Goal: Information Seeking & Learning: Learn about a topic

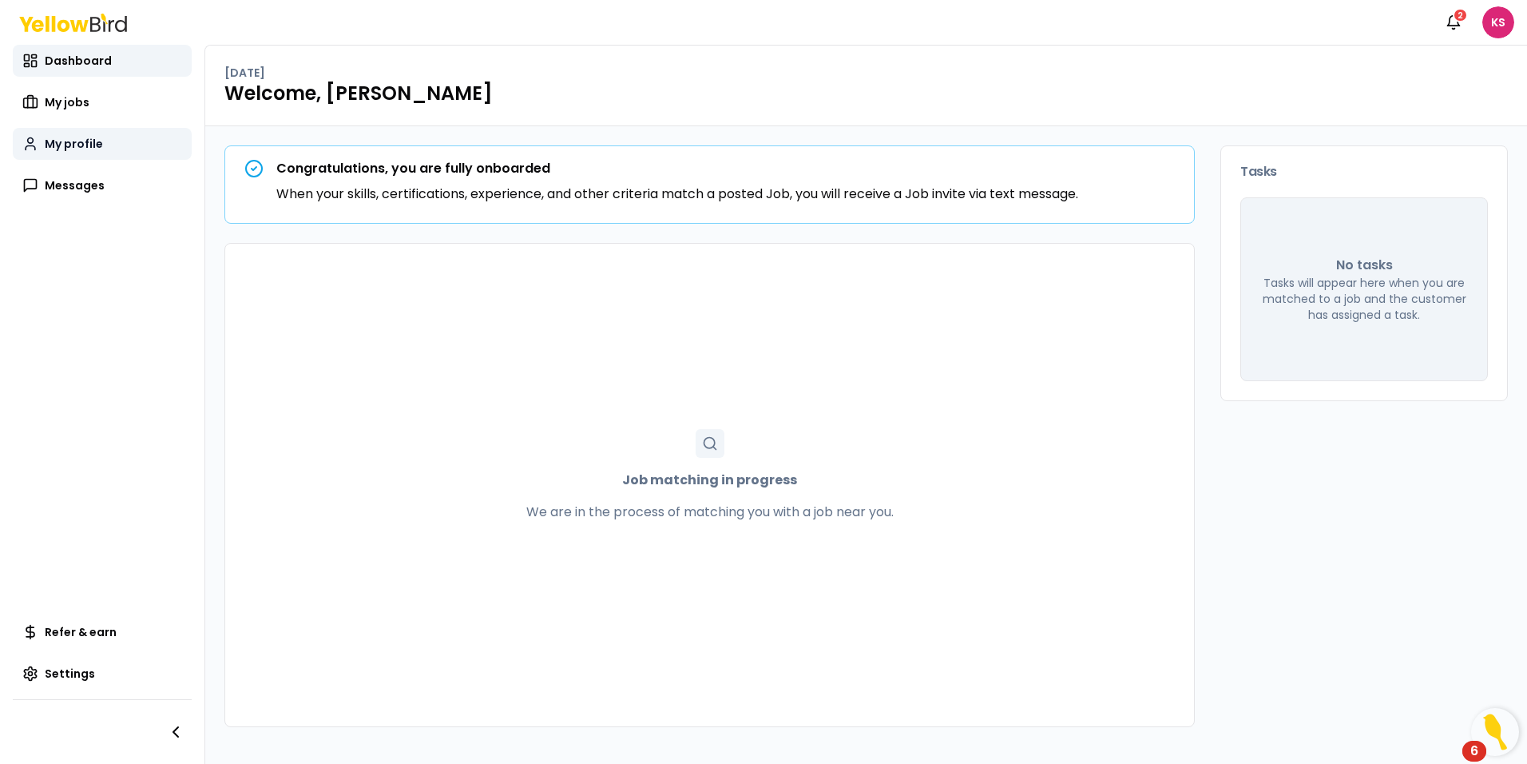
click at [61, 146] on span "My profile" at bounding box center [74, 144] width 58 height 16
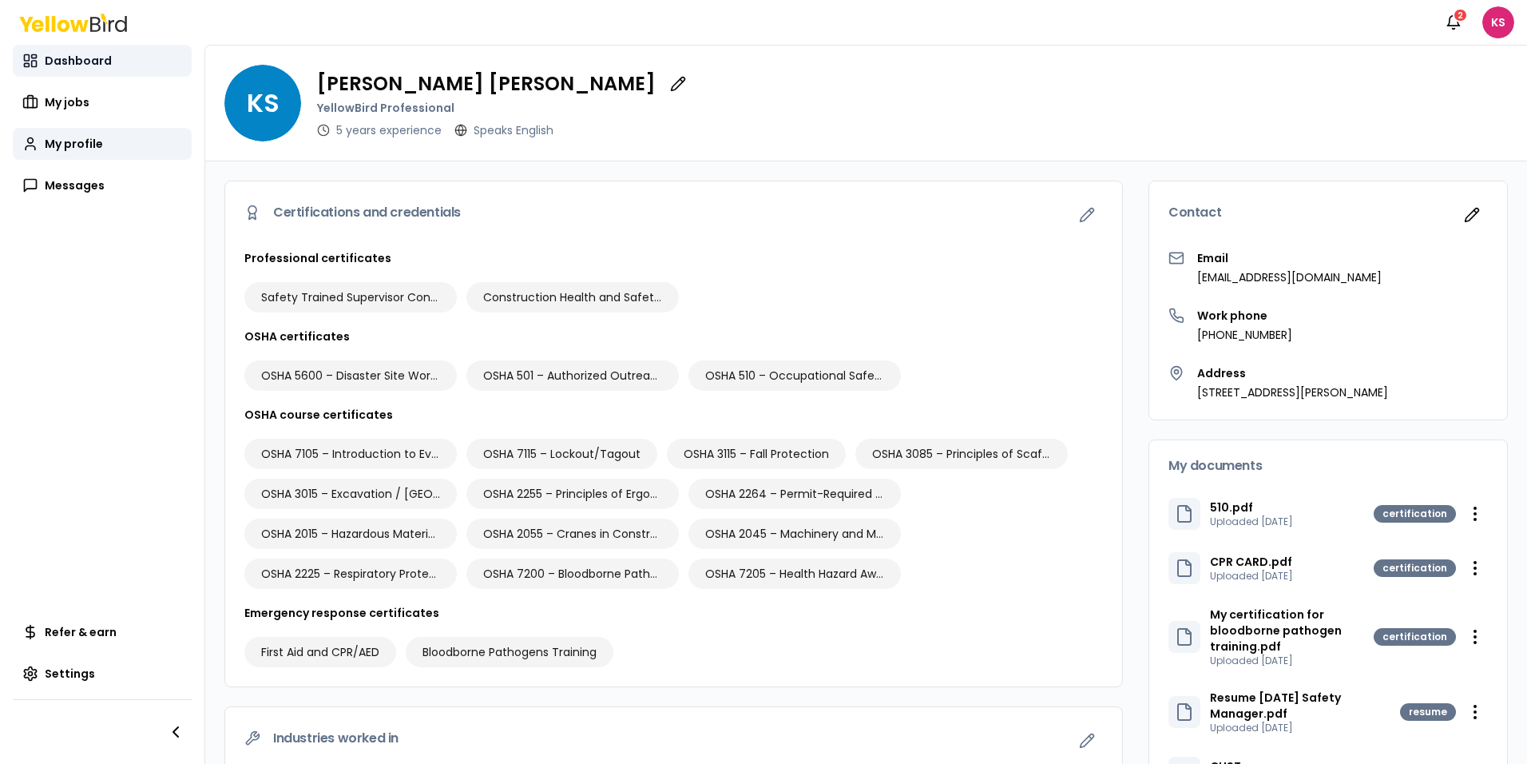
click at [75, 62] on span "Dashboard" at bounding box center [78, 61] width 67 height 16
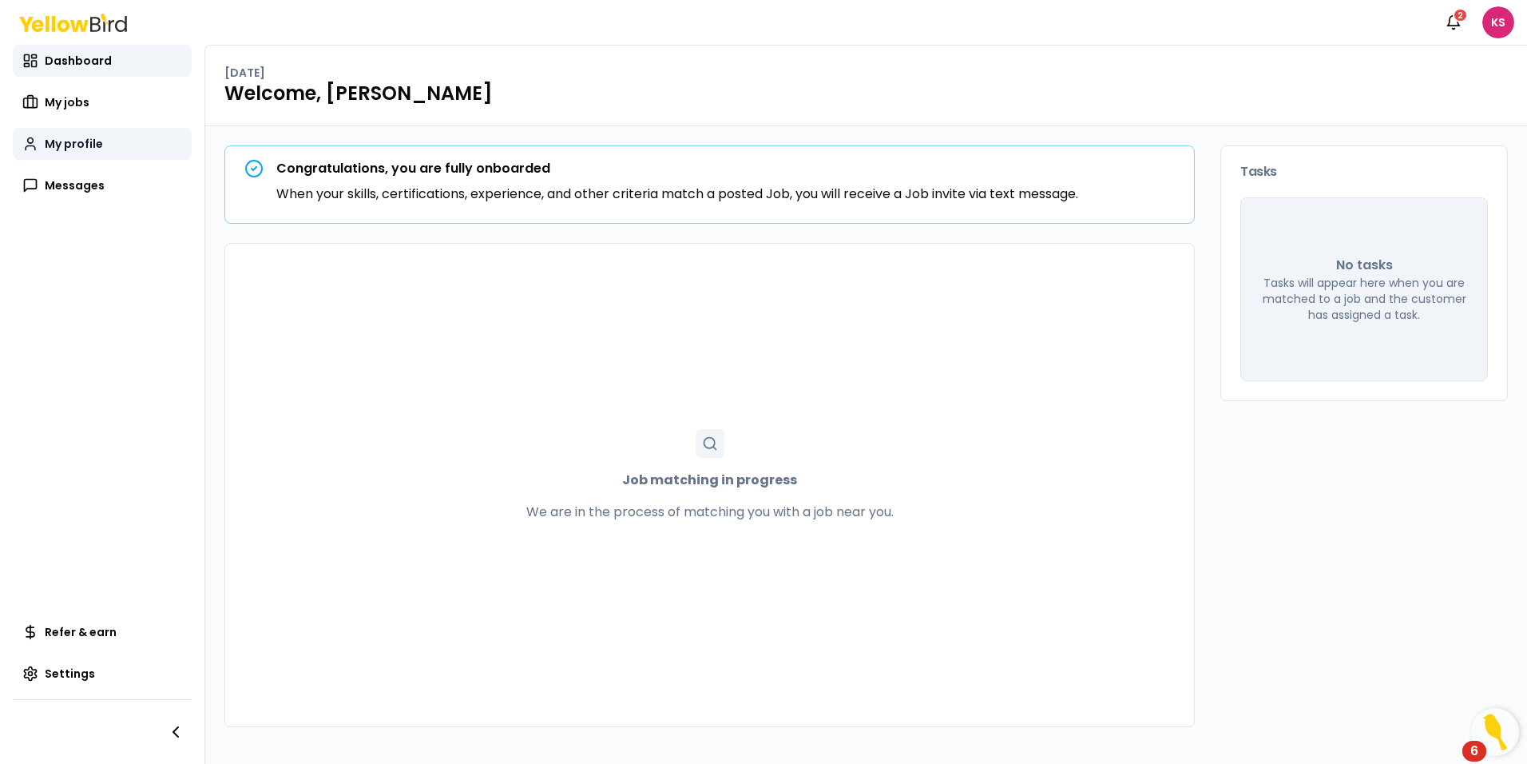
click at [85, 143] on span "My profile" at bounding box center [74, 144] width 58 height 16
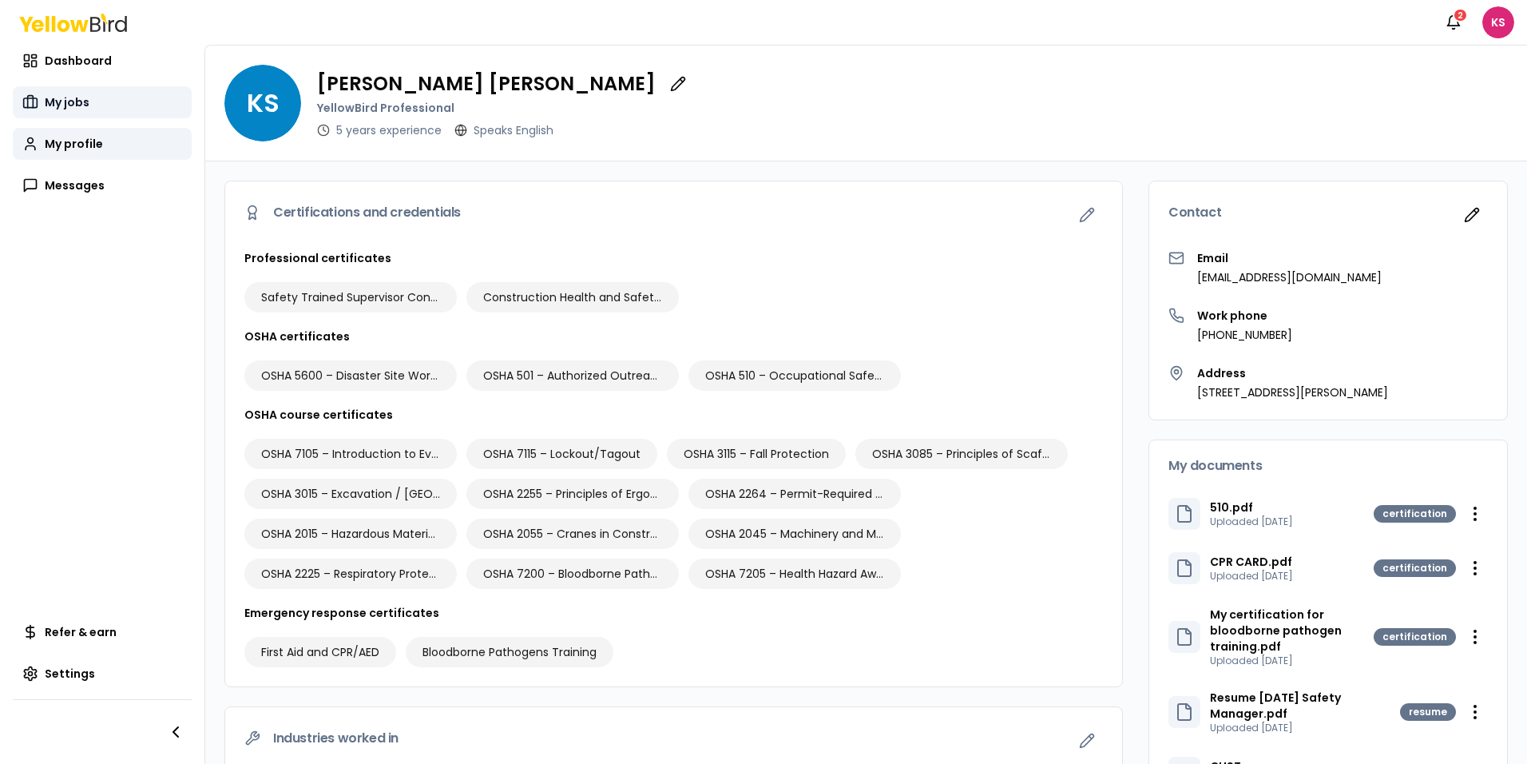
click at [77, 101] on span "My jobs" at bounding box center [67, 102] width 45 height 16
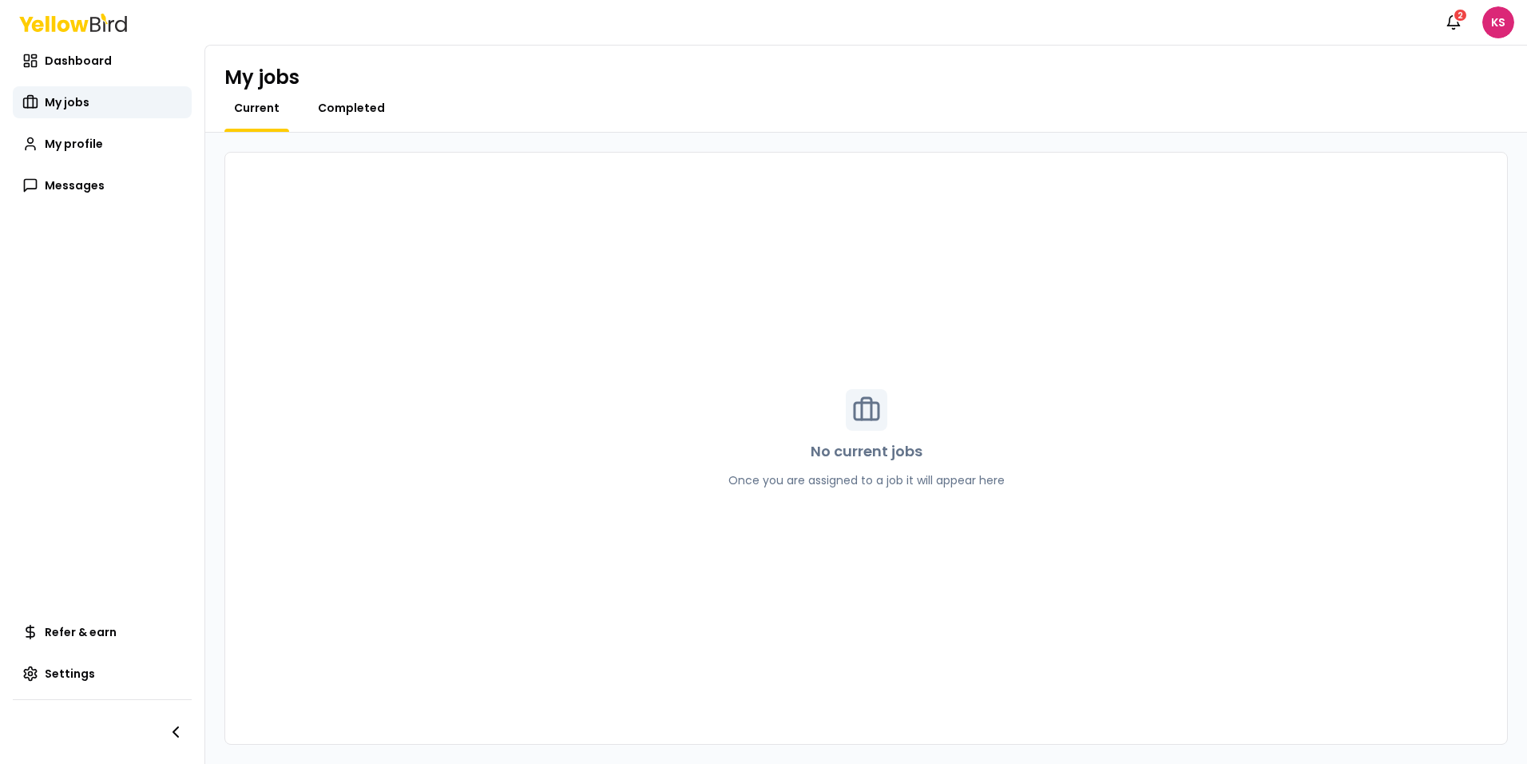
click at [330, 110] on span "Completed" at bounding box center [351, 108] width 67 height 16
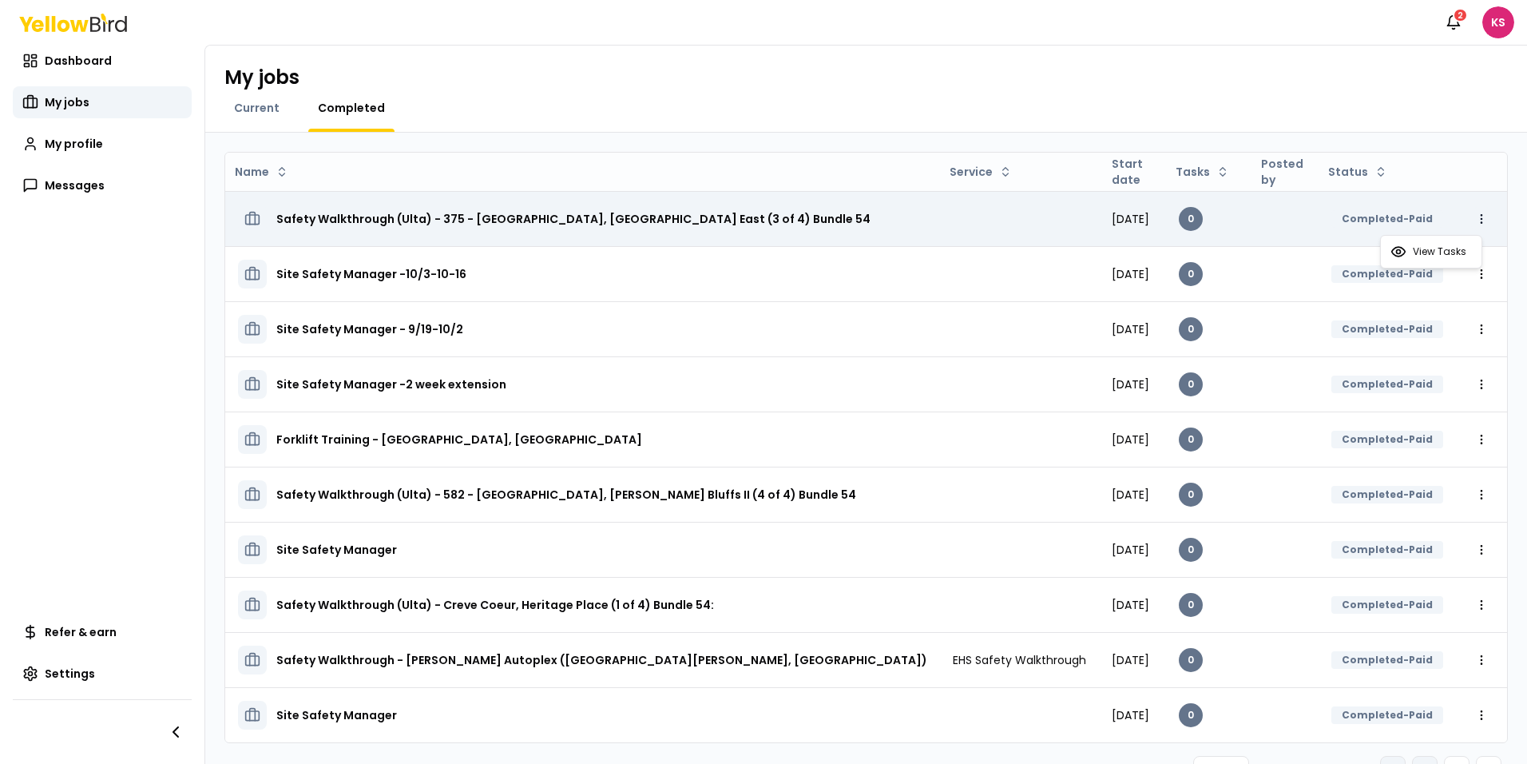
click at [1218, 219] on html "Notifications 2 KS Dashboard My jobs My profile Messages Refer & earn Settings …" at bounding box center [763, 382] width 1527 height 764
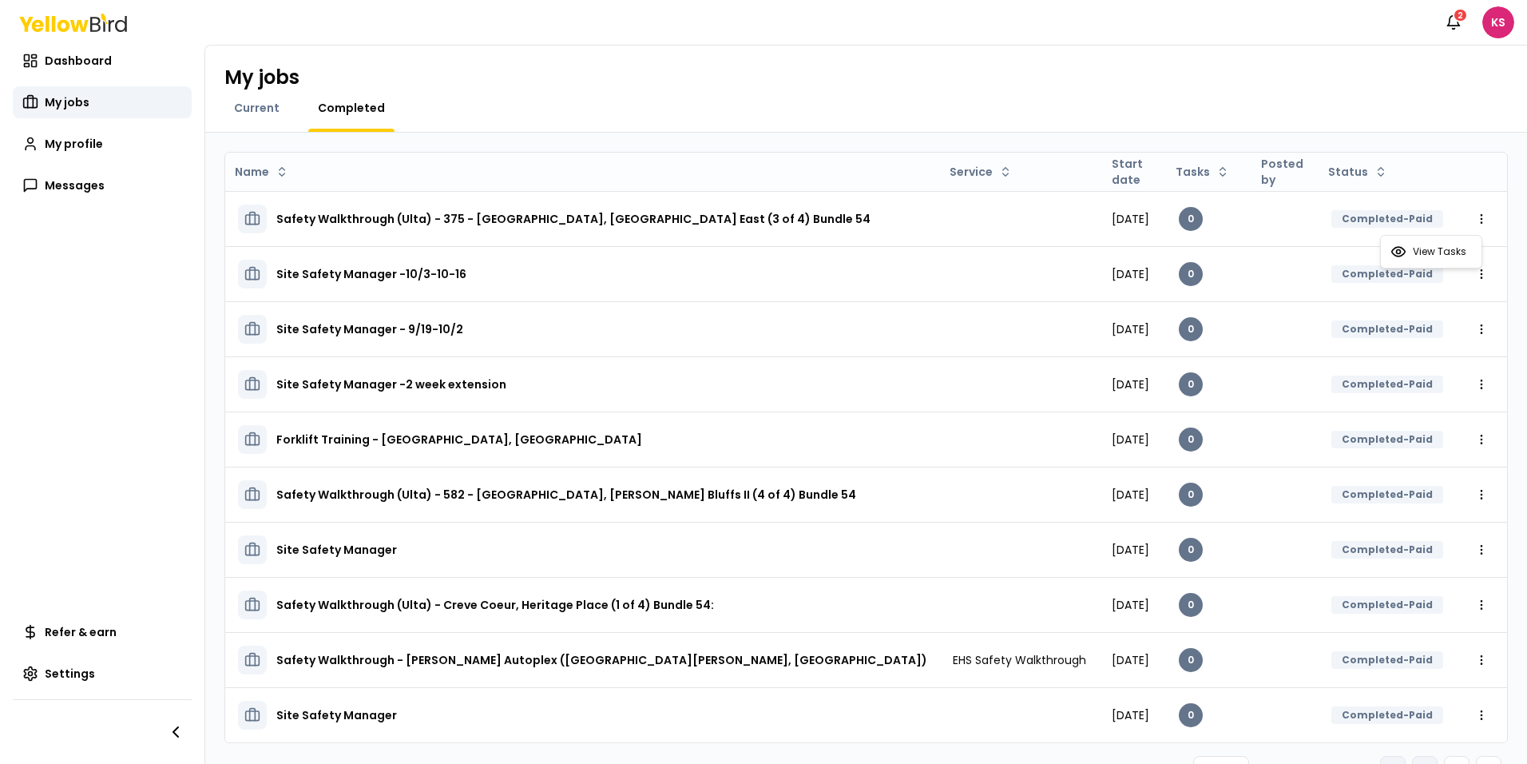
click at [1218, 218] on html "Notifications 2 KS Dashboard My jobs My profile Messages Refer & earn Settings …" at bounding box center [763, 382] width 1527 height 764
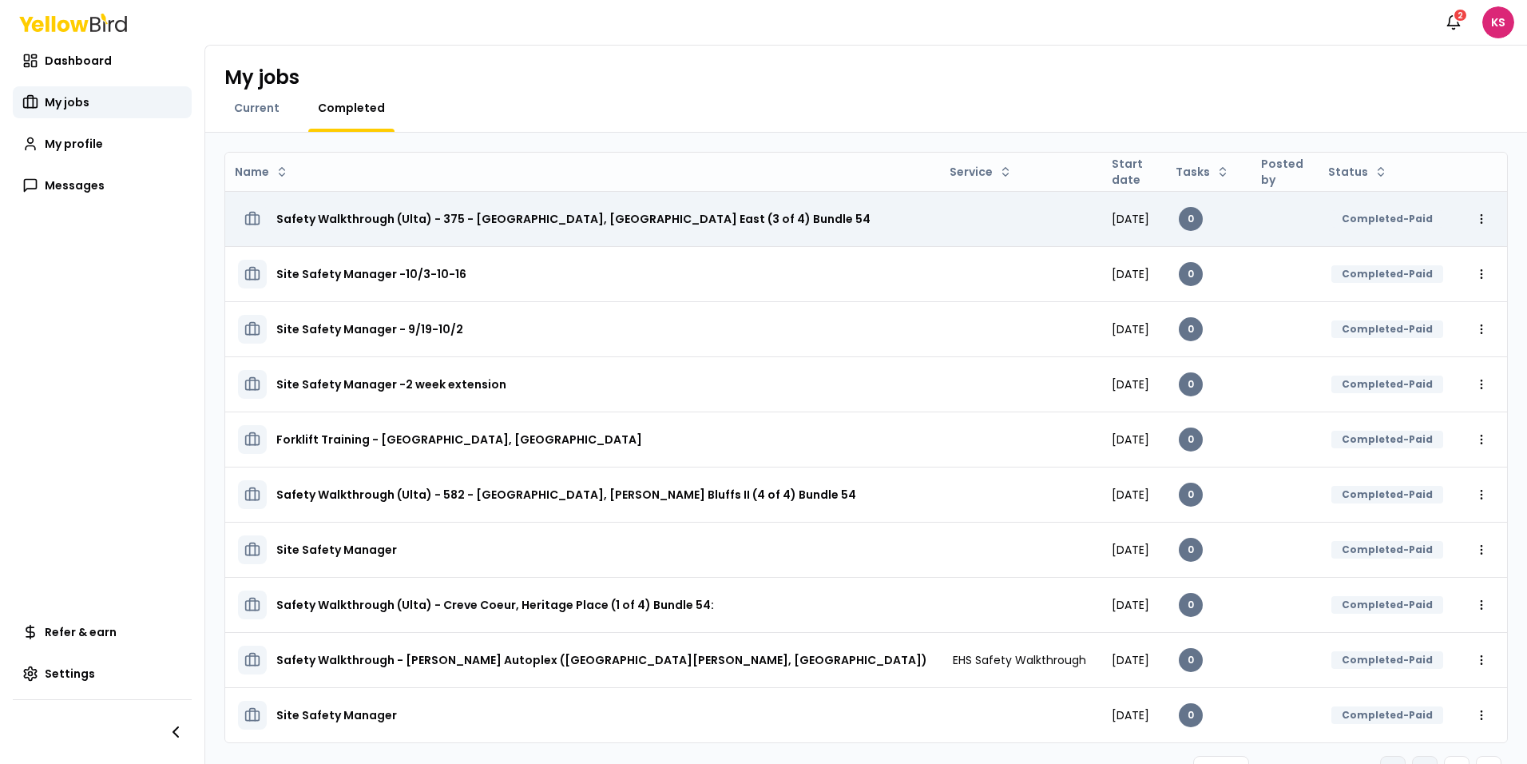
click at [1218, 220] on div "Completed-Paid" at bounding box center [1388, 219] width 112 height 18
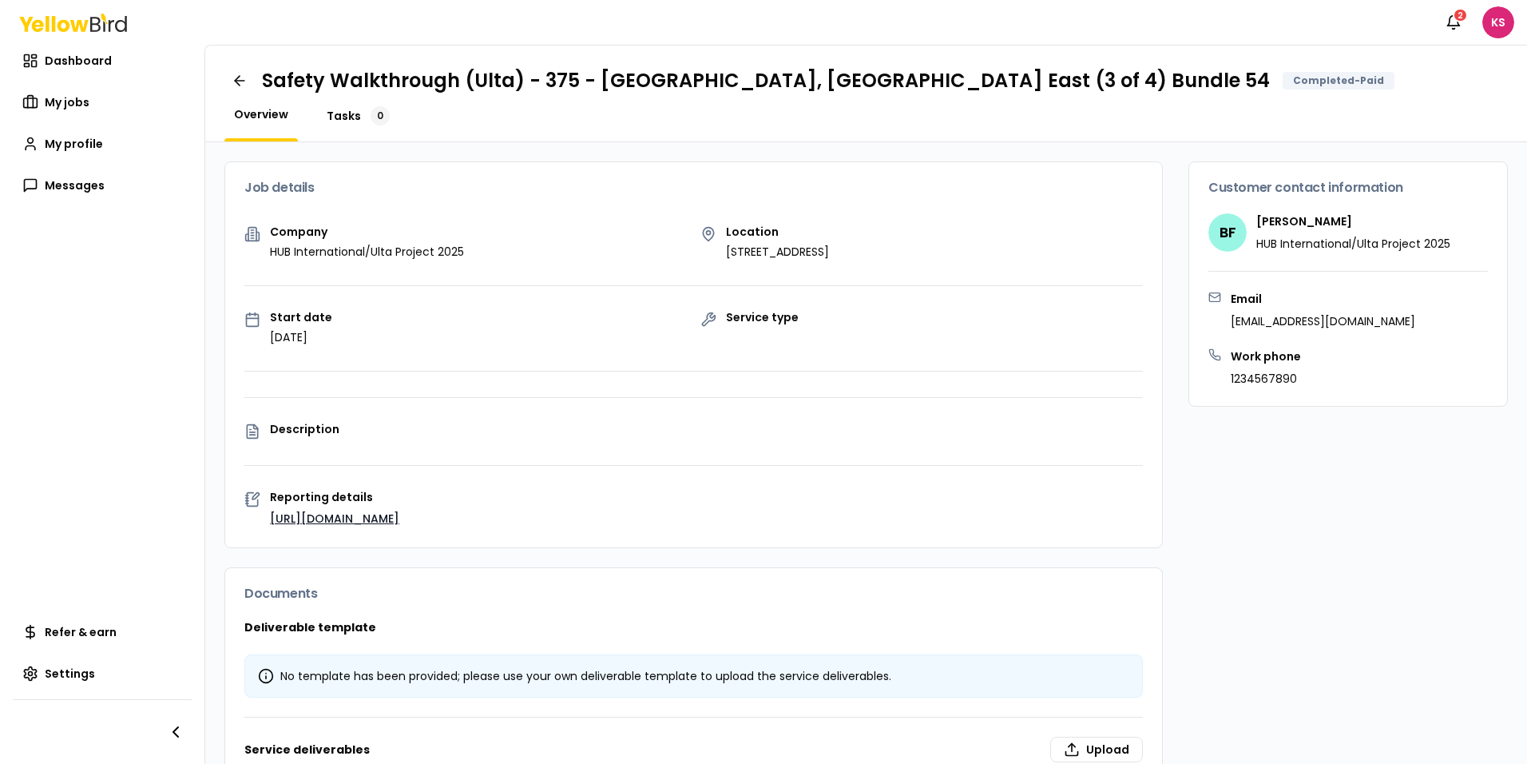
click at [343, 117] on span "Tasks" at bounding box center [344, 116] width 34 height 16
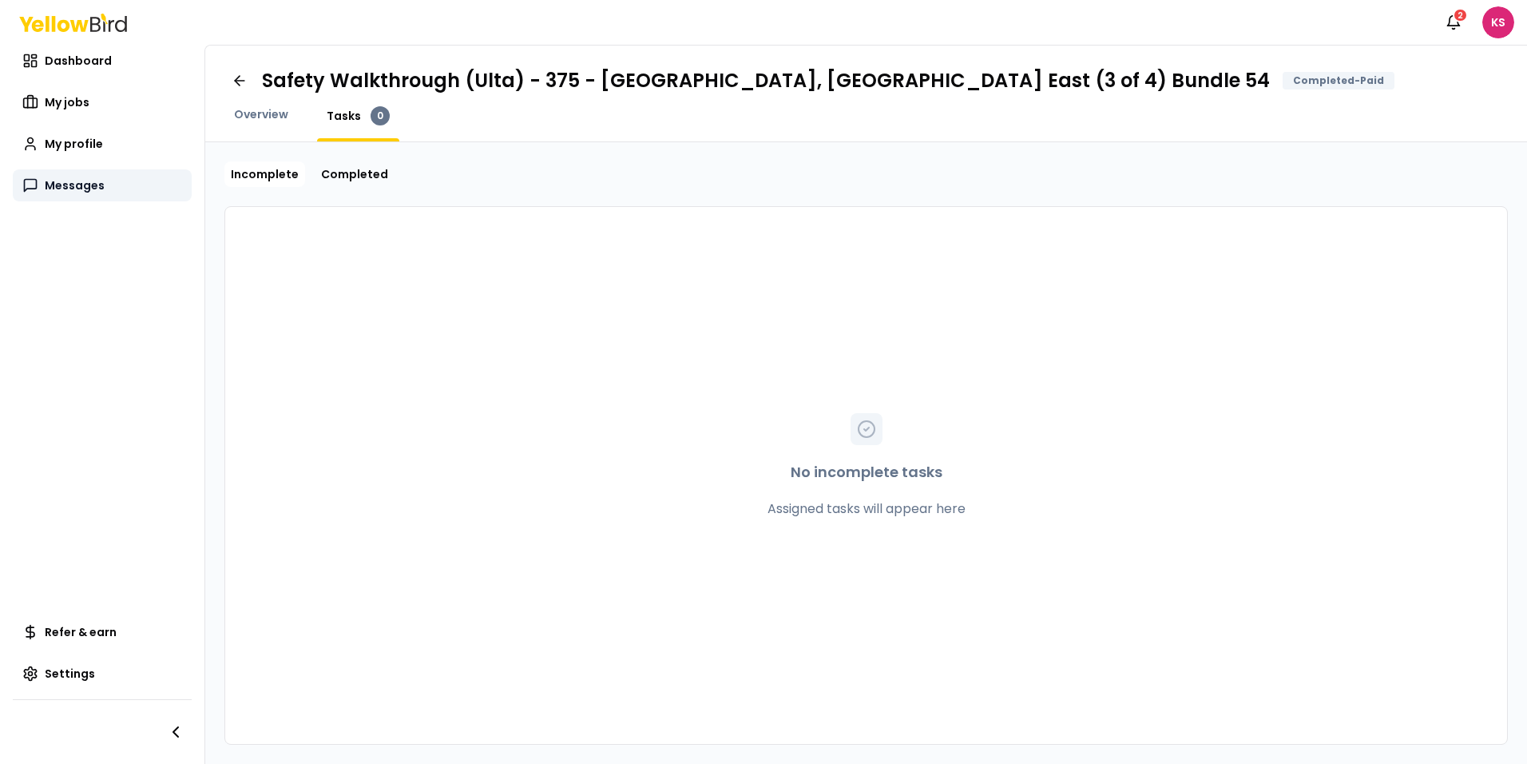
click at [77, 189] on span "Messages" at bounding box center [75, 185] width 60 height 16
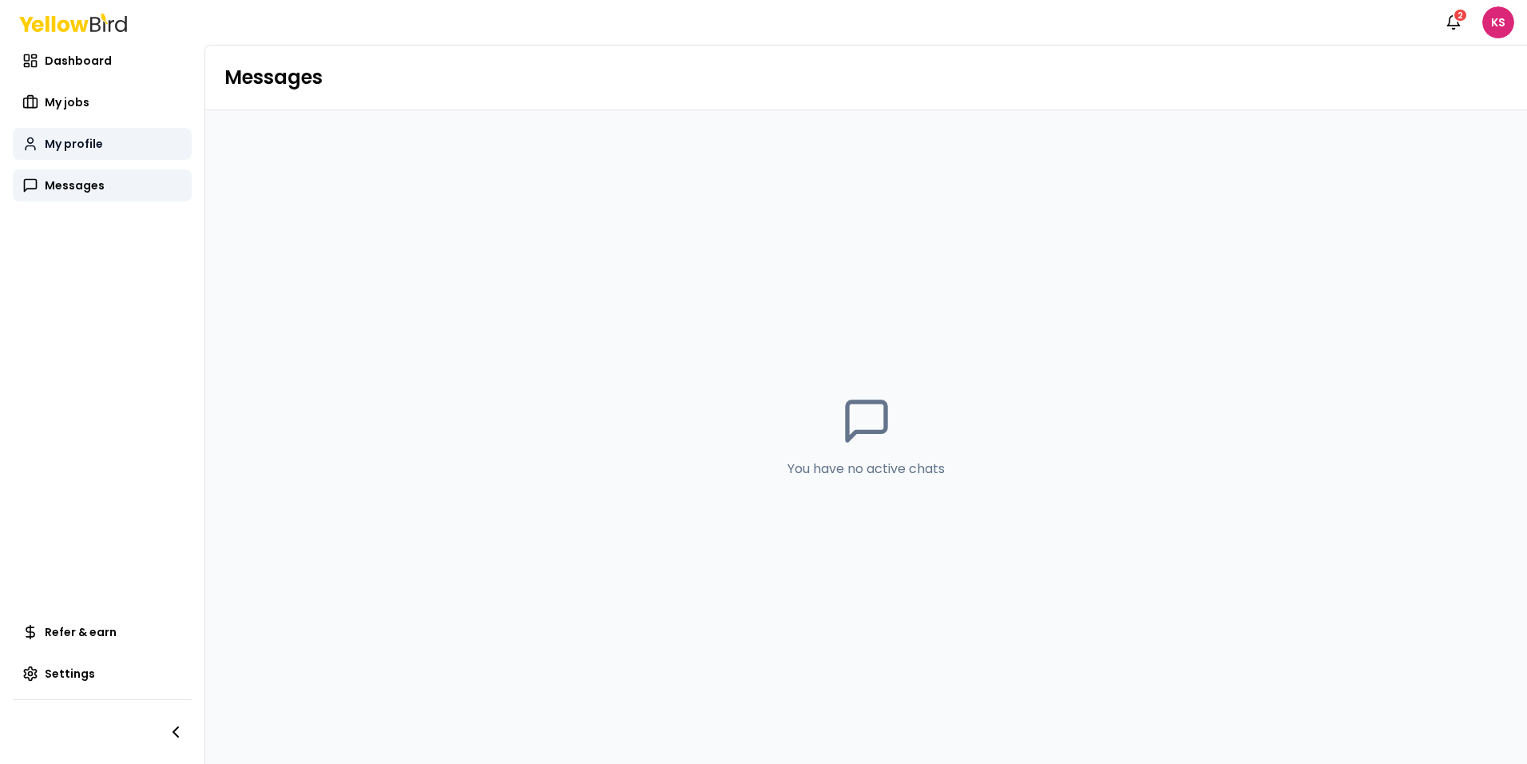
click at [75, 141] on span "My profile" at bounding box center [74, 144] width 58 height 16
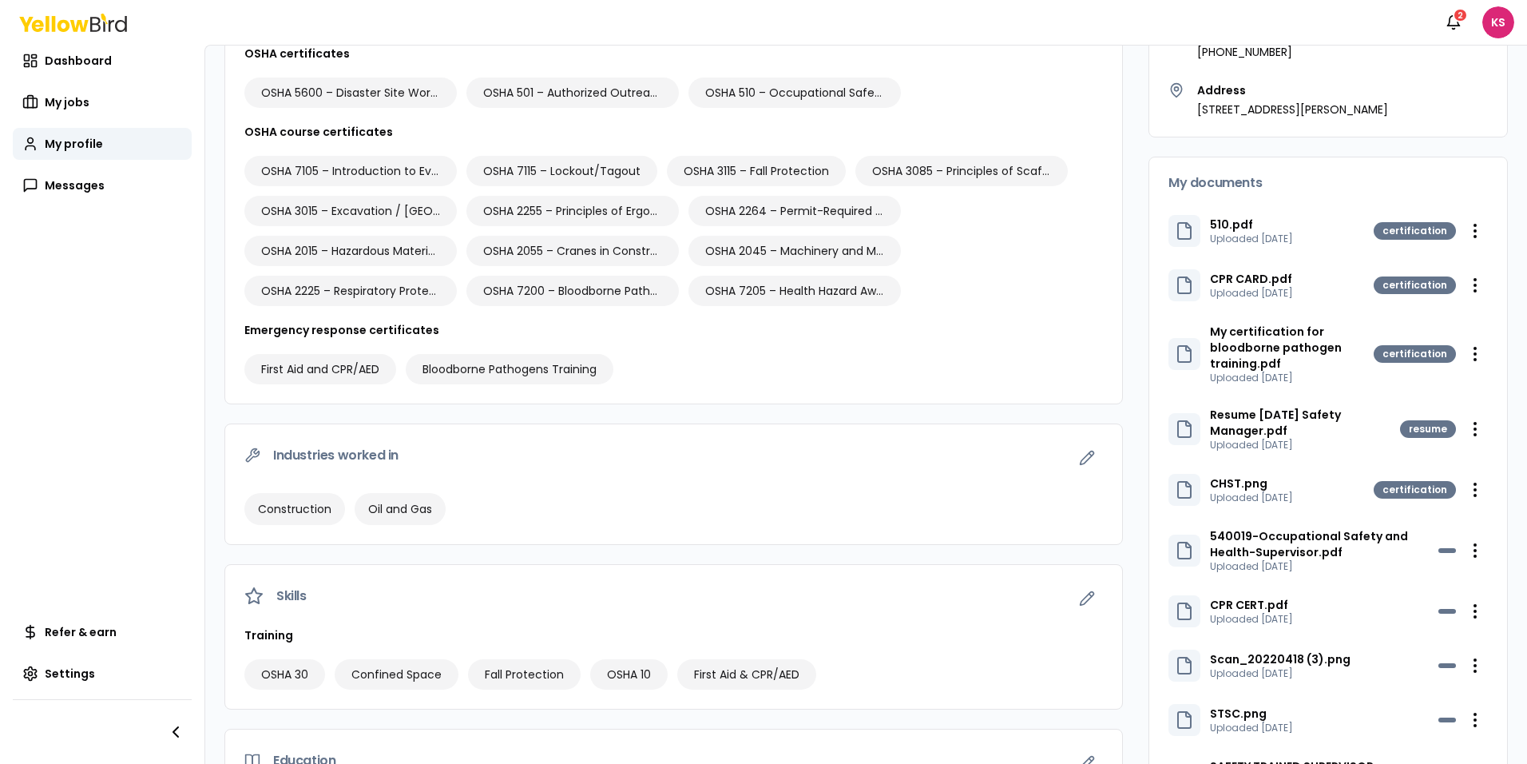
scroll to position [240, 0]
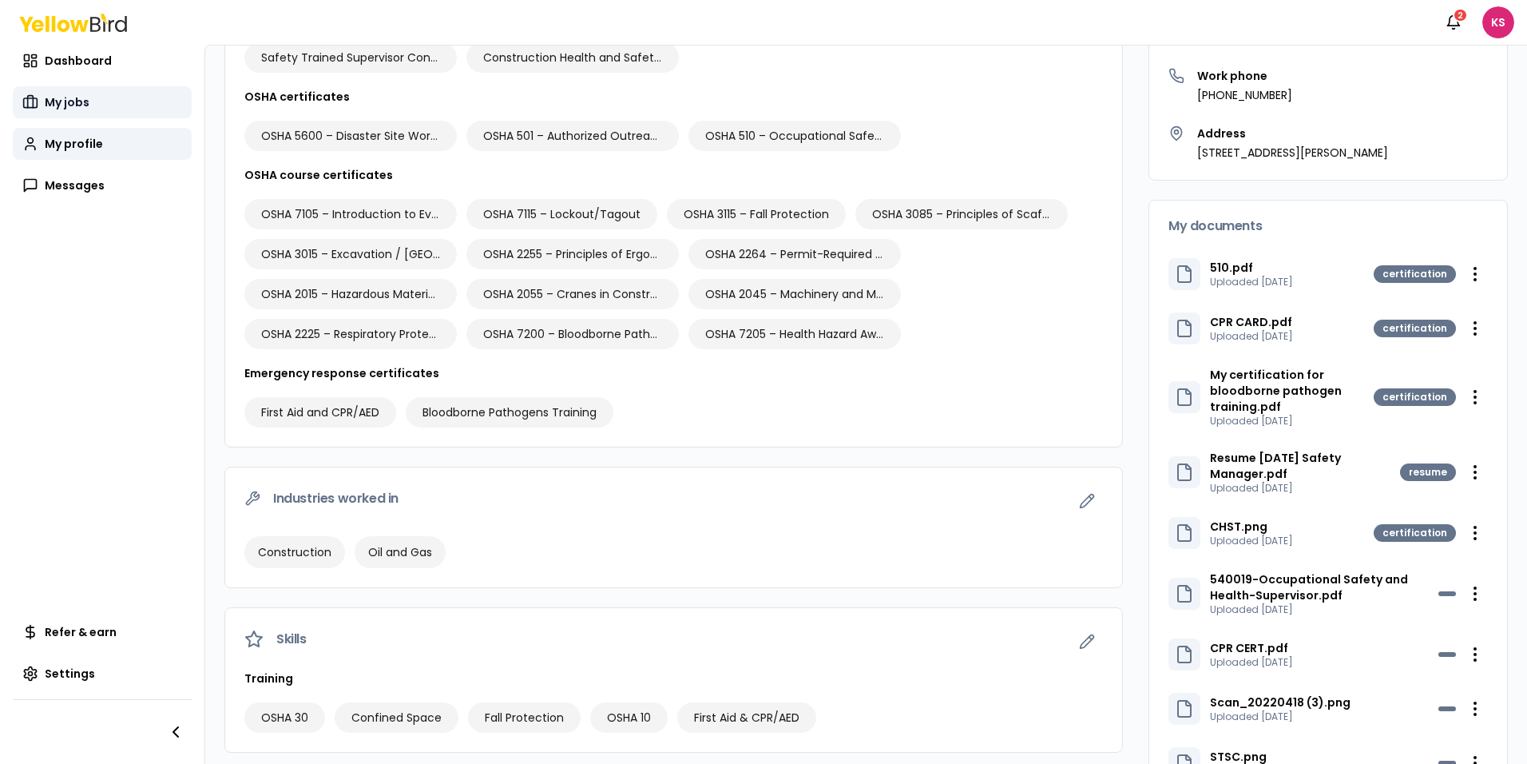
click at [70, 101] on span "My jobs" at bounding box center [67, 102] width 45 height 16
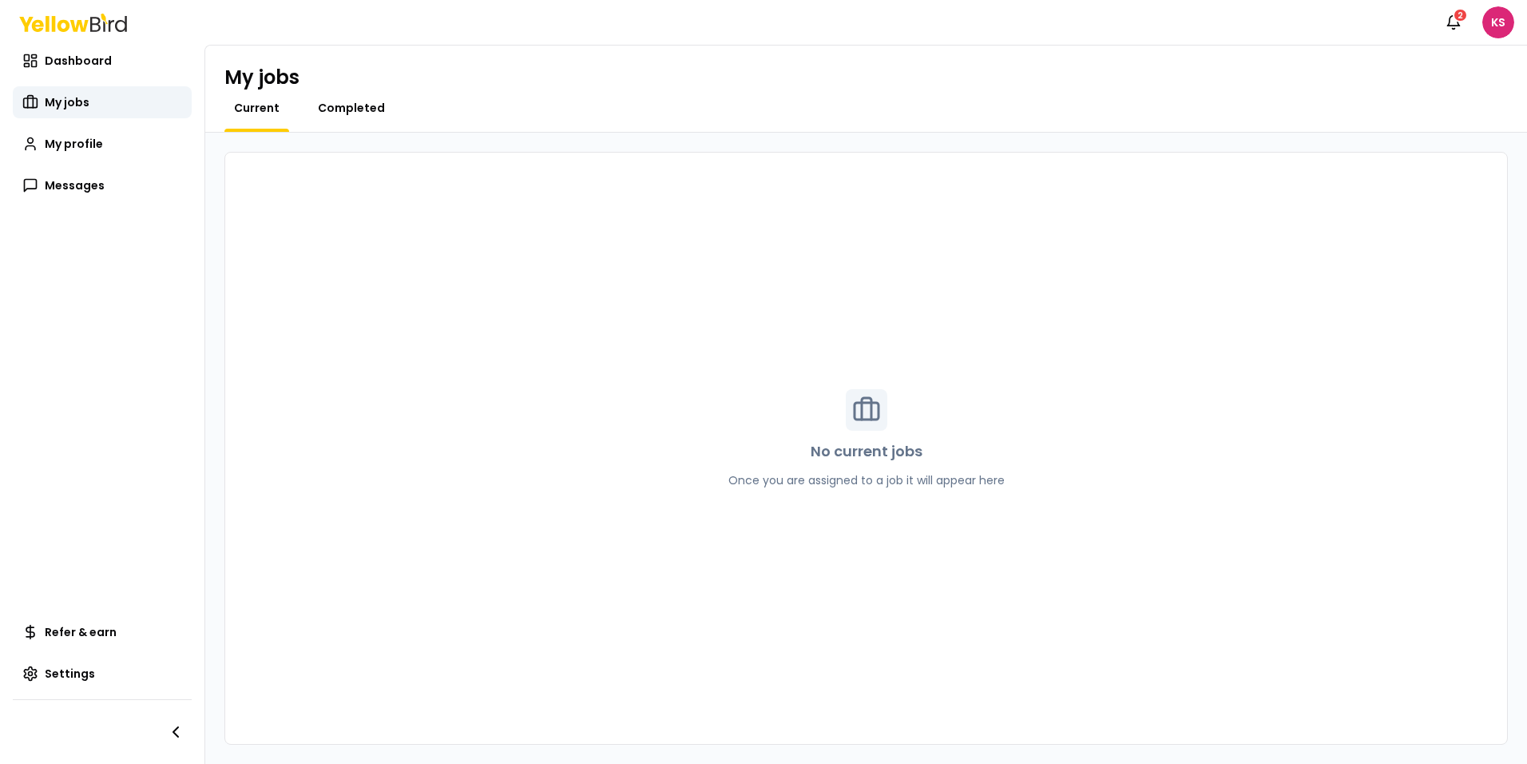
click at [335, 102] on span "Completed" at bounding box center [351, 108] width 67 height 16
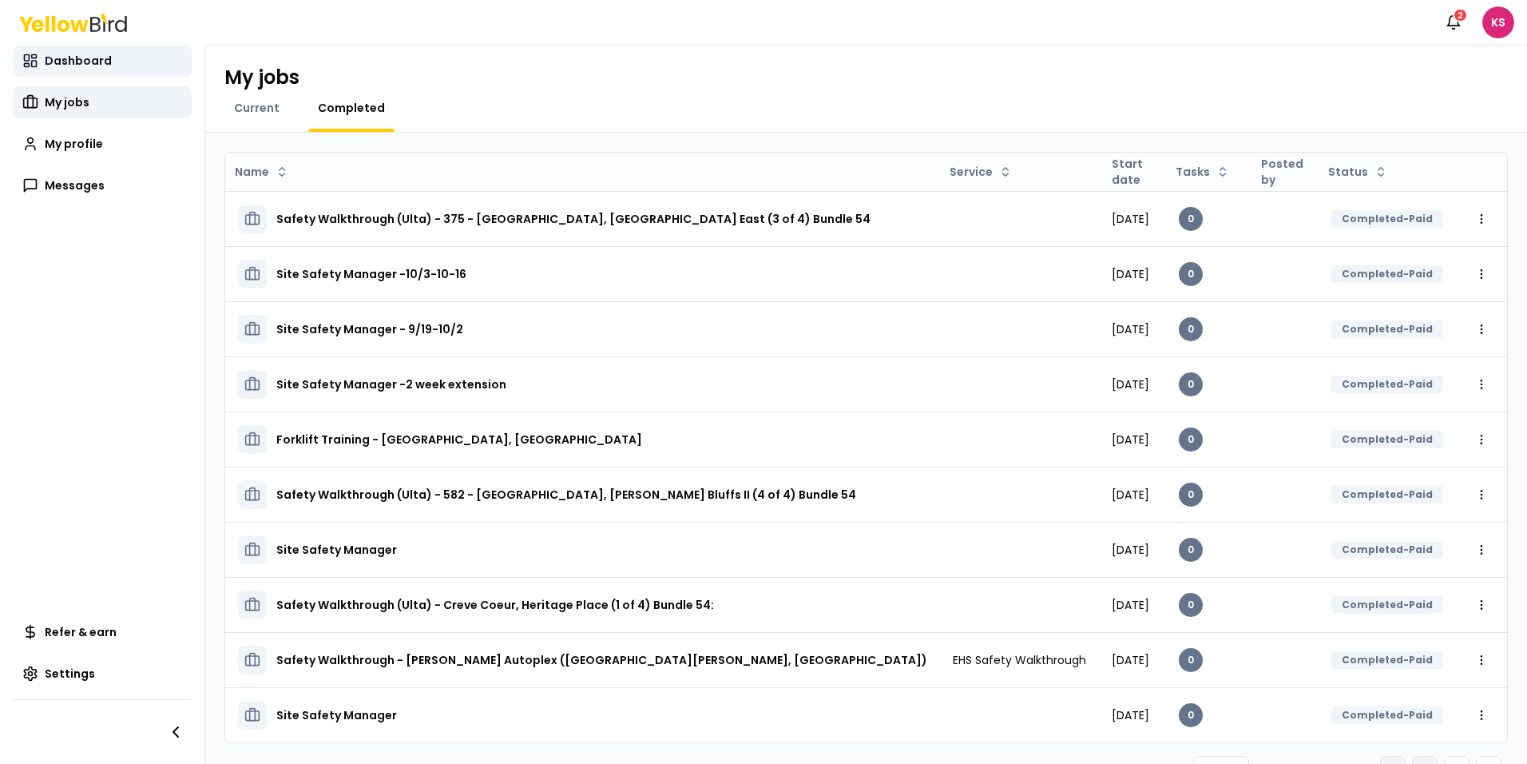
click at [89, 64] on span "Dashboard" at bounding box center [78, 61] width 67 height 16
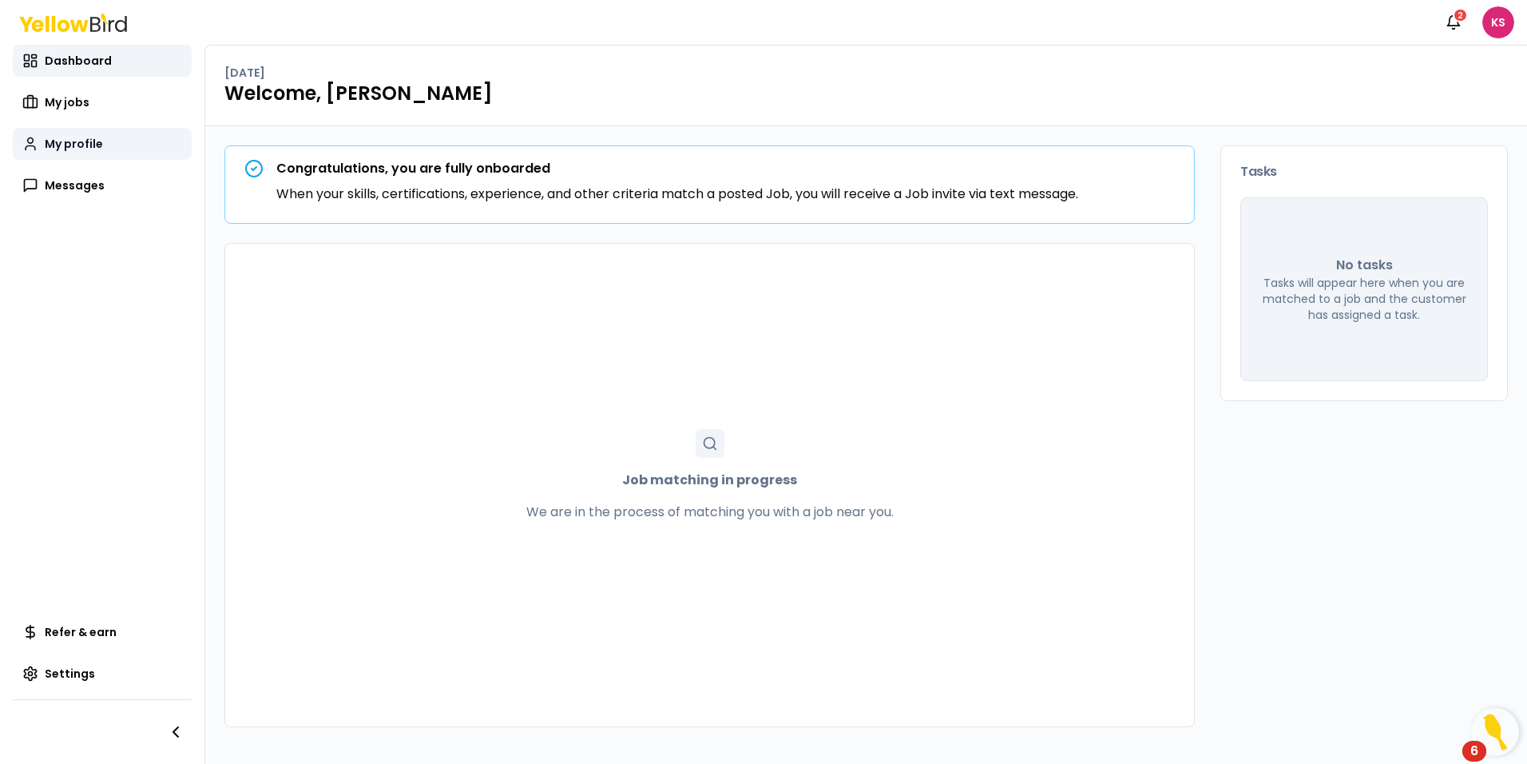
click at [77, 147] on span "My profile" at bounding box center [74, 144] width 58 height 16
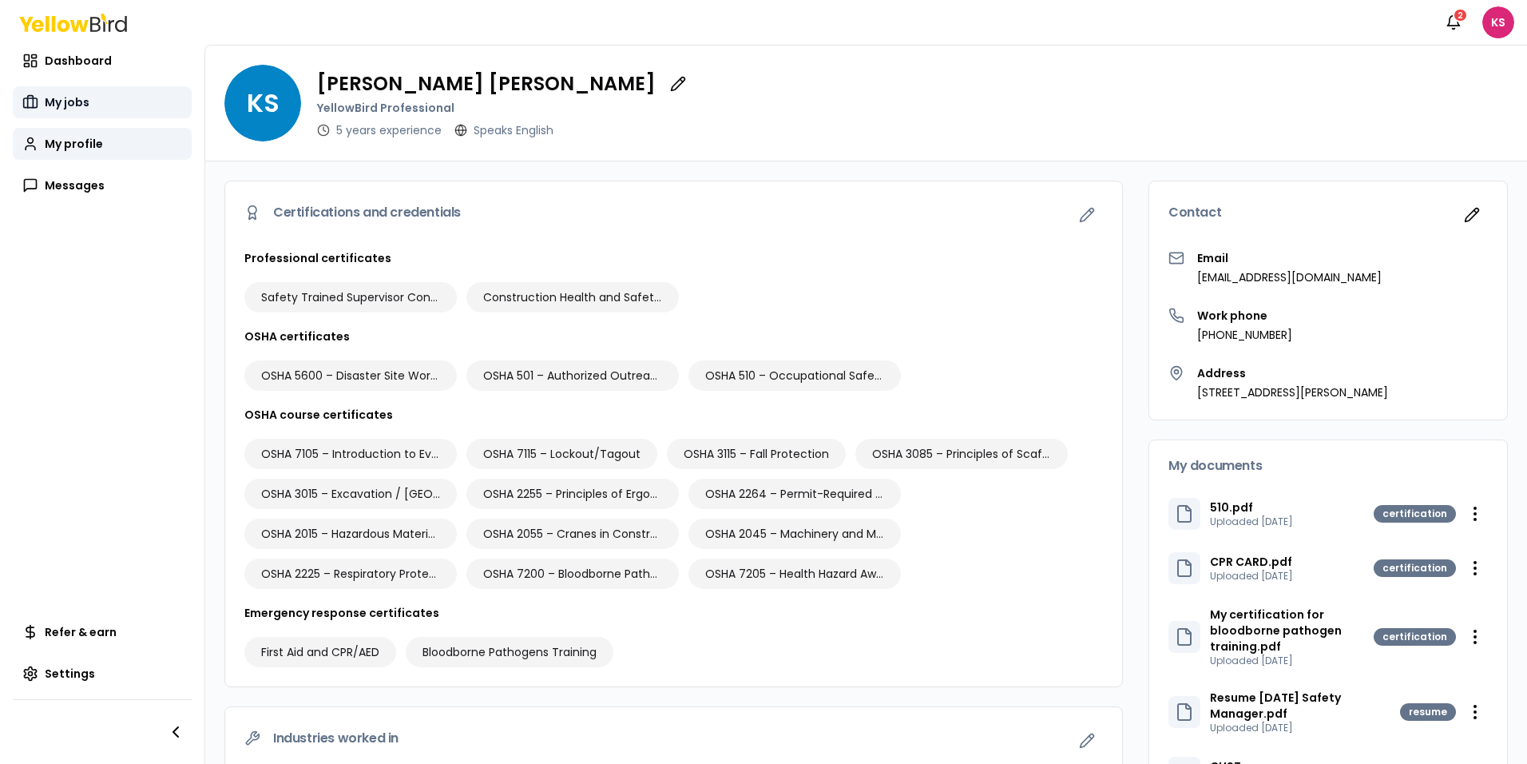
click at [65, 105] on span "My jobs" at bounding box center [67, 102] width 45 height 16
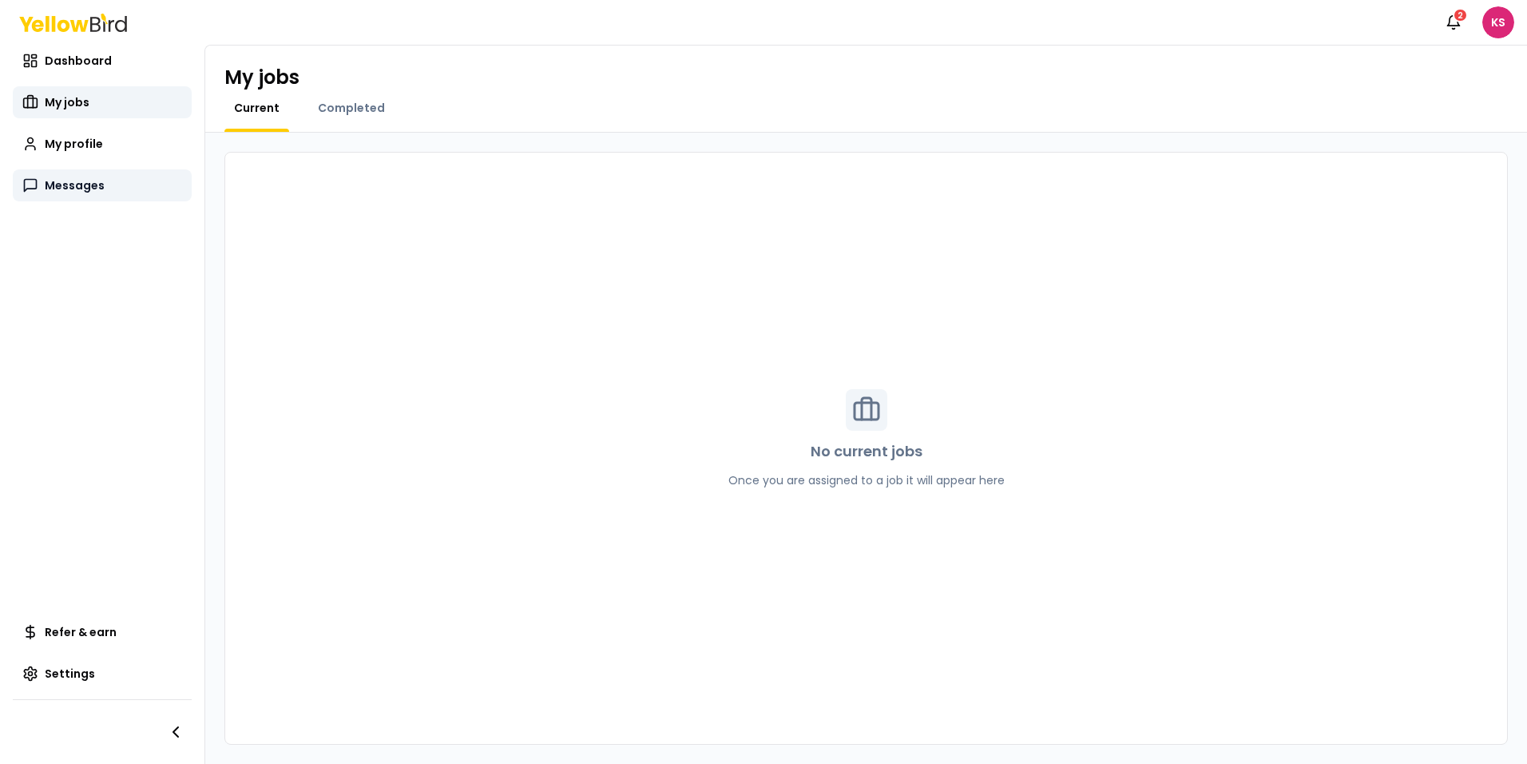
click at [75, 188] on span "Messages" at bounding box center [75, 185] width 60 height 16
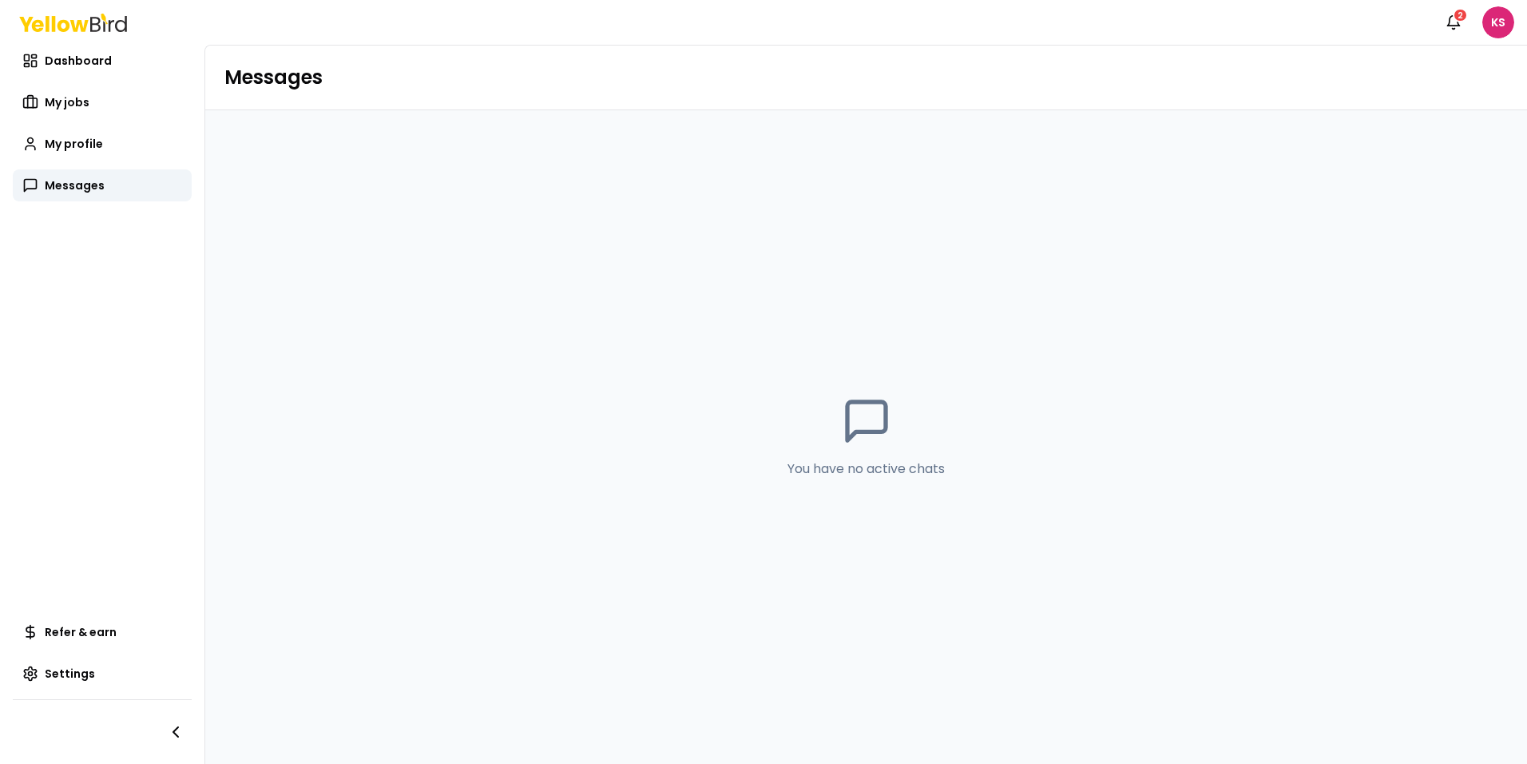
click at [839, 447] on div "You have no active chats" at bounding box center [866, 436] width 157 height 83
click at [1218, 25] on html "Notifications 2 KS Dashboard My jobs My profile Messages Refer & earn Settings …" at bounding box center [763, 382] width 1527 height 764
click at [1218, 153] on html "Notifications 2 KS Dashboard My jobs My profile Messages Refer & earn Settings …" at bounding box center [763, 382] width 1527 height 764
click at [30, 185] on icon at bounding box center [30, 185] width 16 height 16
click at [66, 141] on span "My profile" at bounding box center [74, 144] width 58 height 16
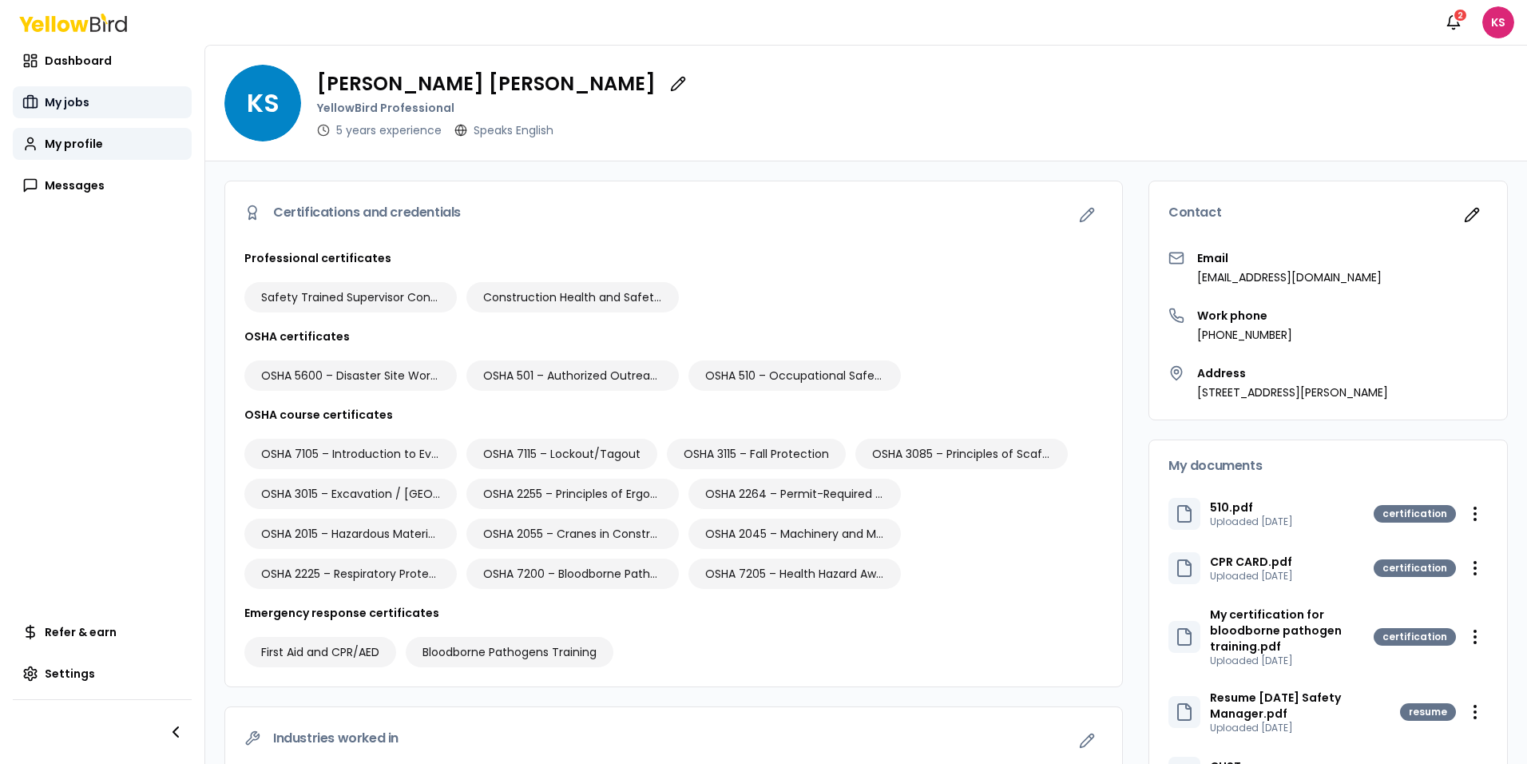
click at [69, 109] on span "My jobs" at bounding box center [67, 102] width 45 height 16
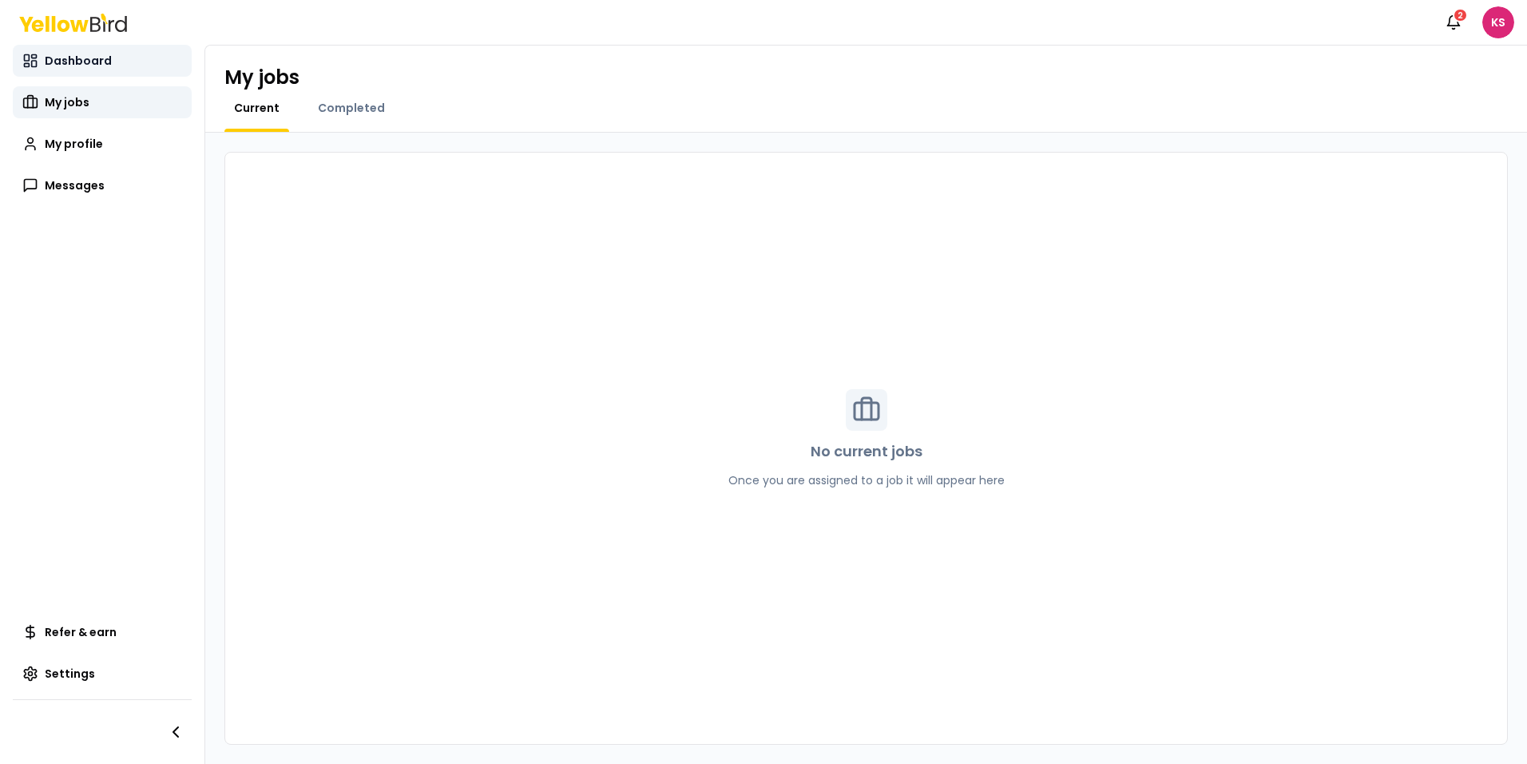
click at [85, 58] on span "Dashboard" at bounding box center [78, 61] width 67 height 16
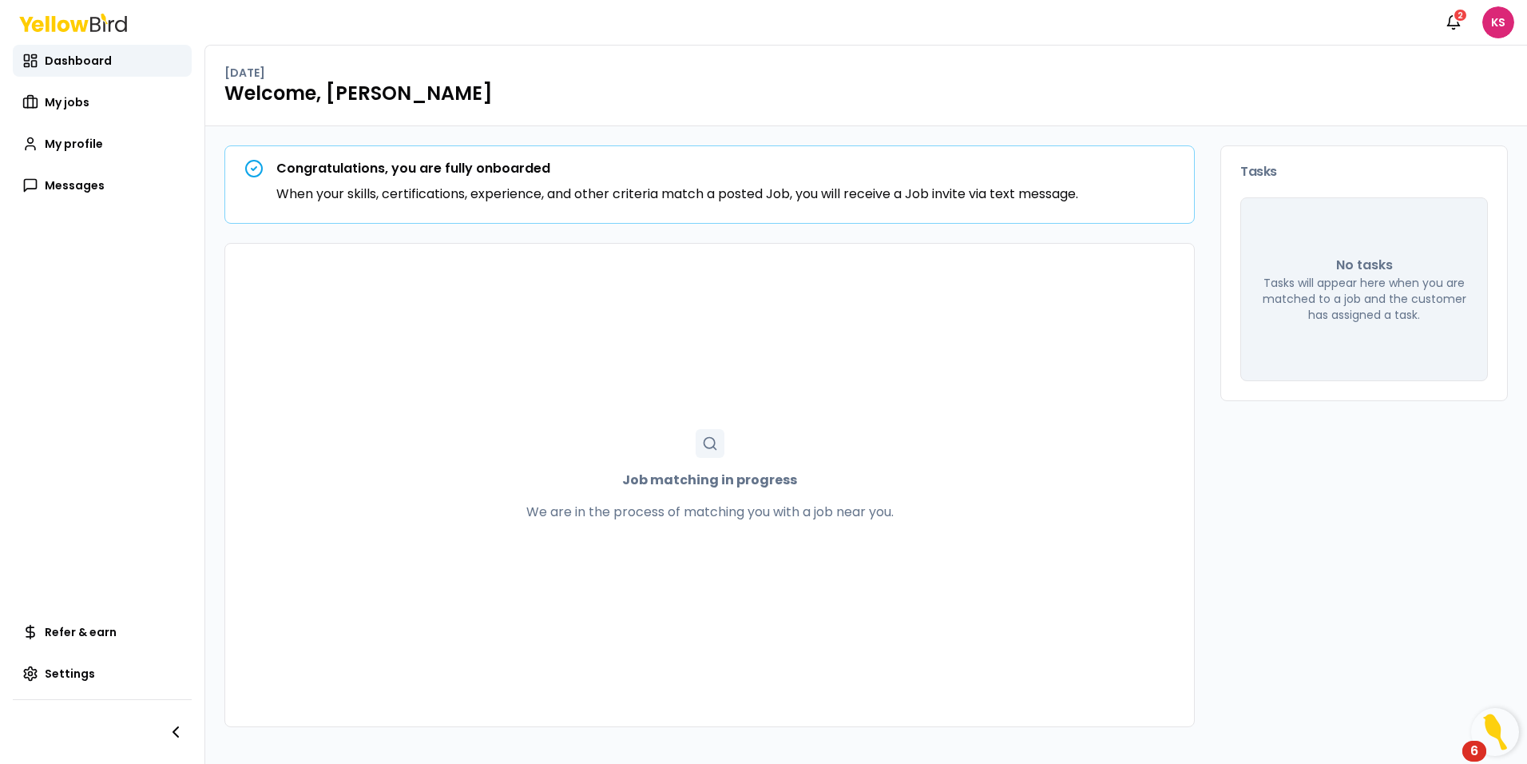
click at [1218, 752] on div "6" at bounding box center [1475, 761] width 8 height 21
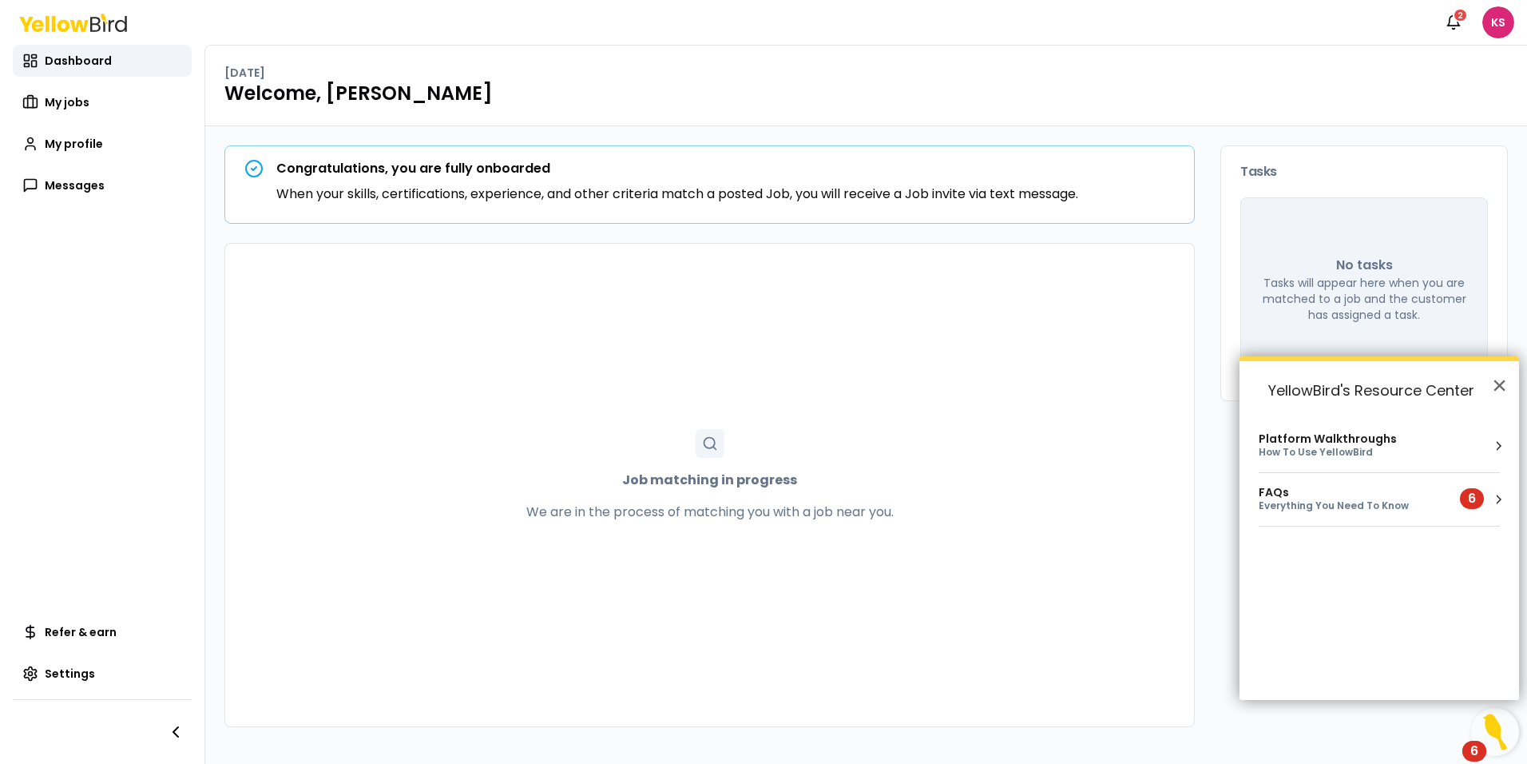
click at [1218, 498] on div "6" at bounding box center [1472, 498] width 8 height 0
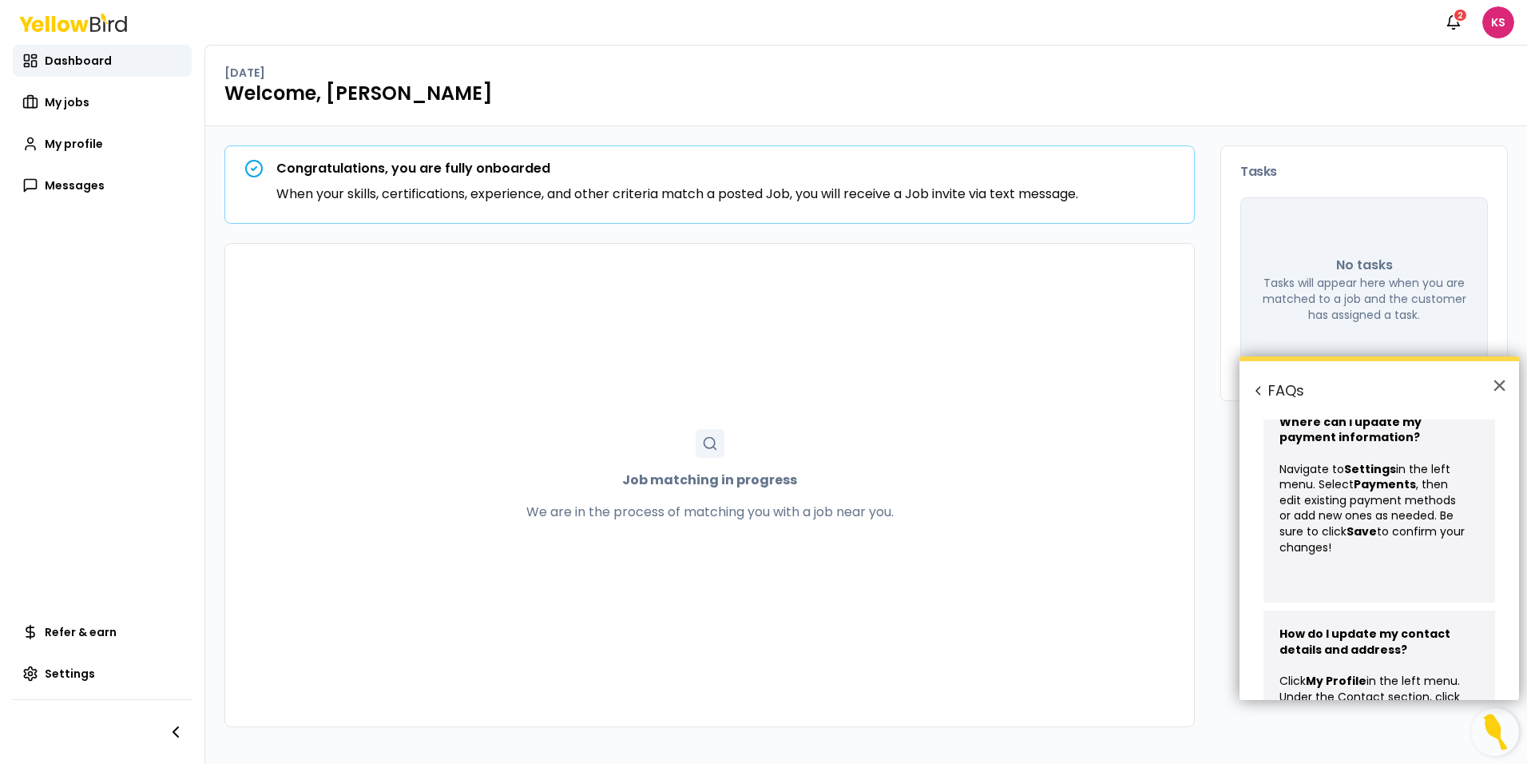
scroll to position [516, 0]
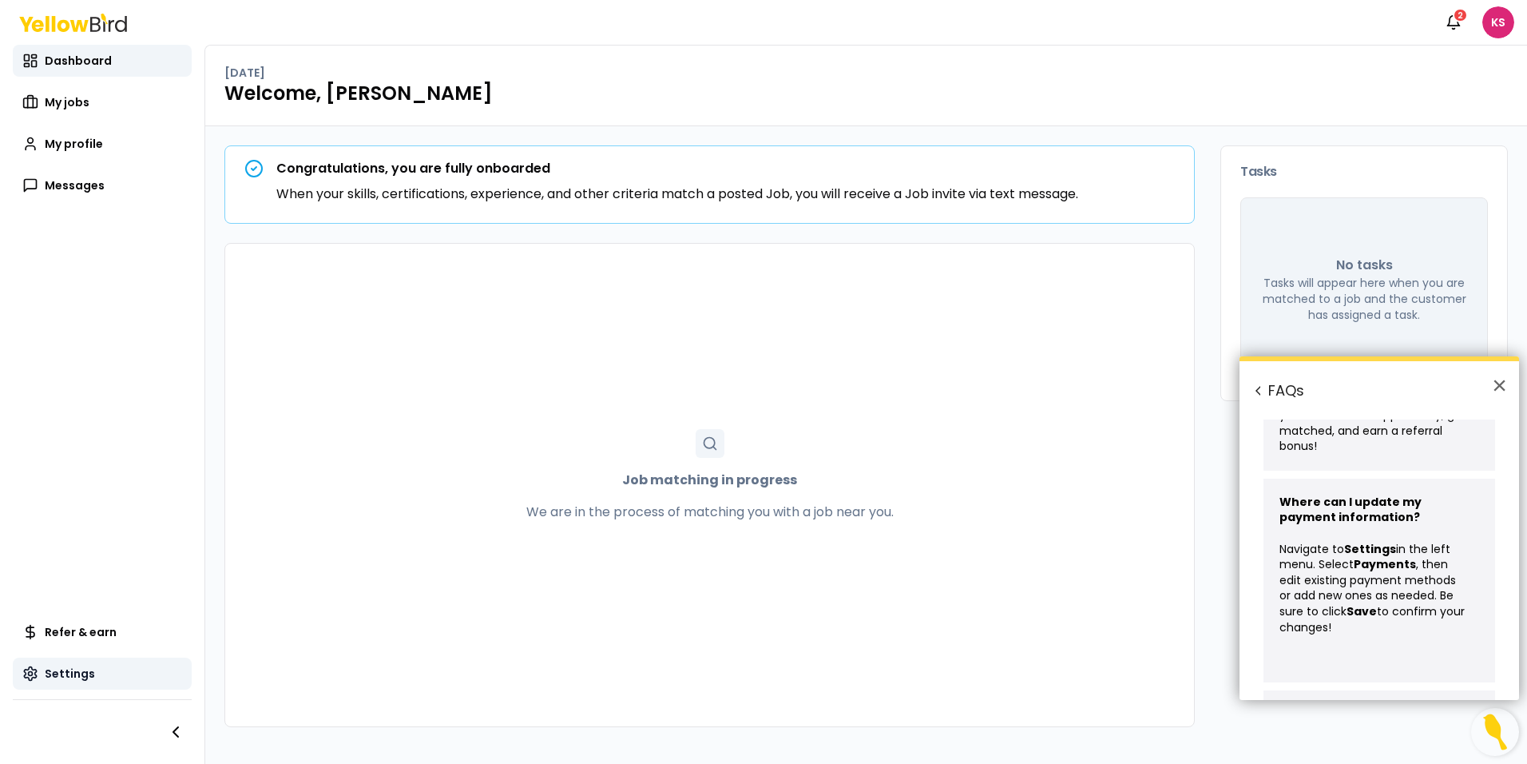
click at [47, 677] on span "Settings" at bounding box center [70, 673] width 50 height 16
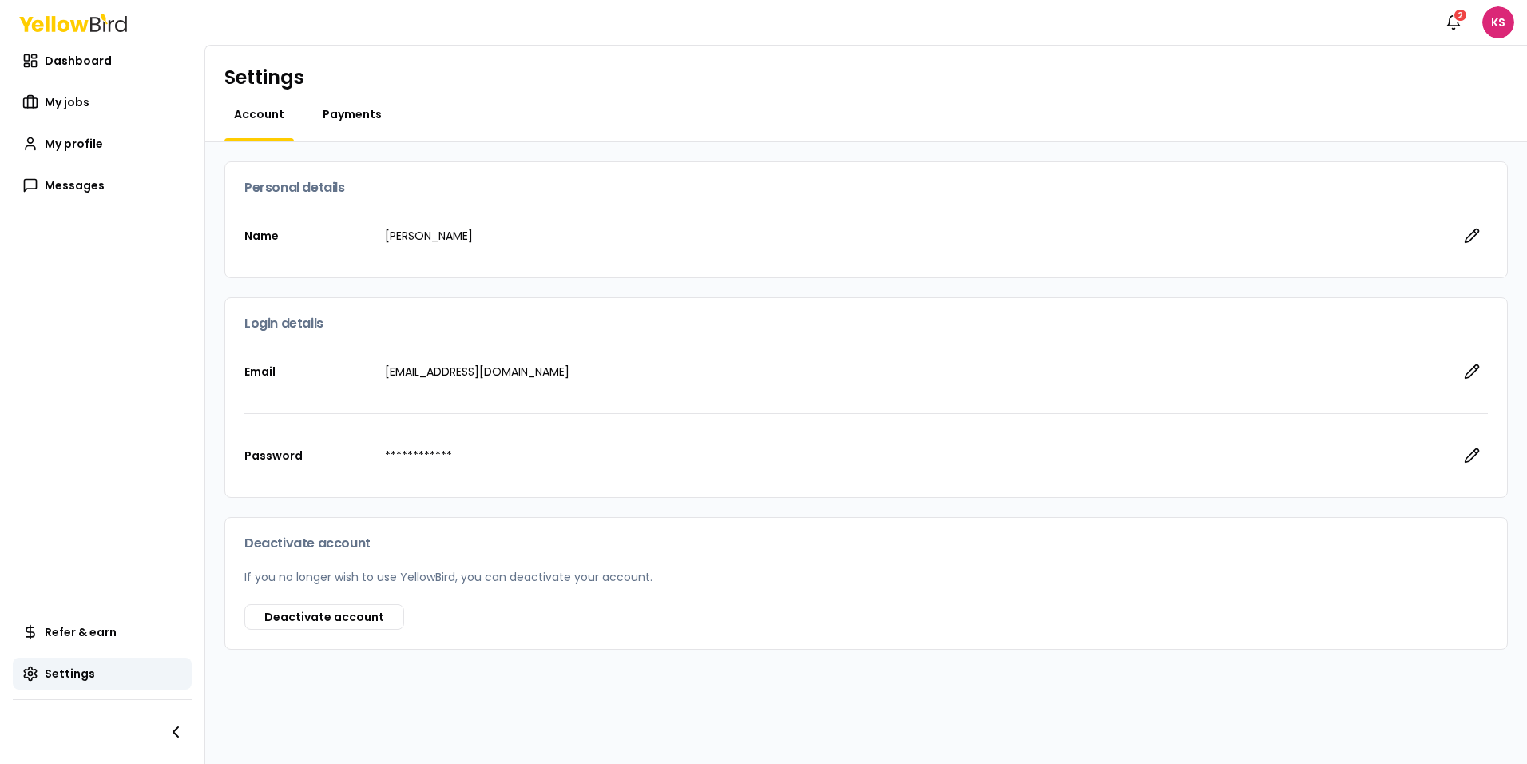
click at [353, 118] on span "Payments" at bounding box center [352, 114] width 59 height 16
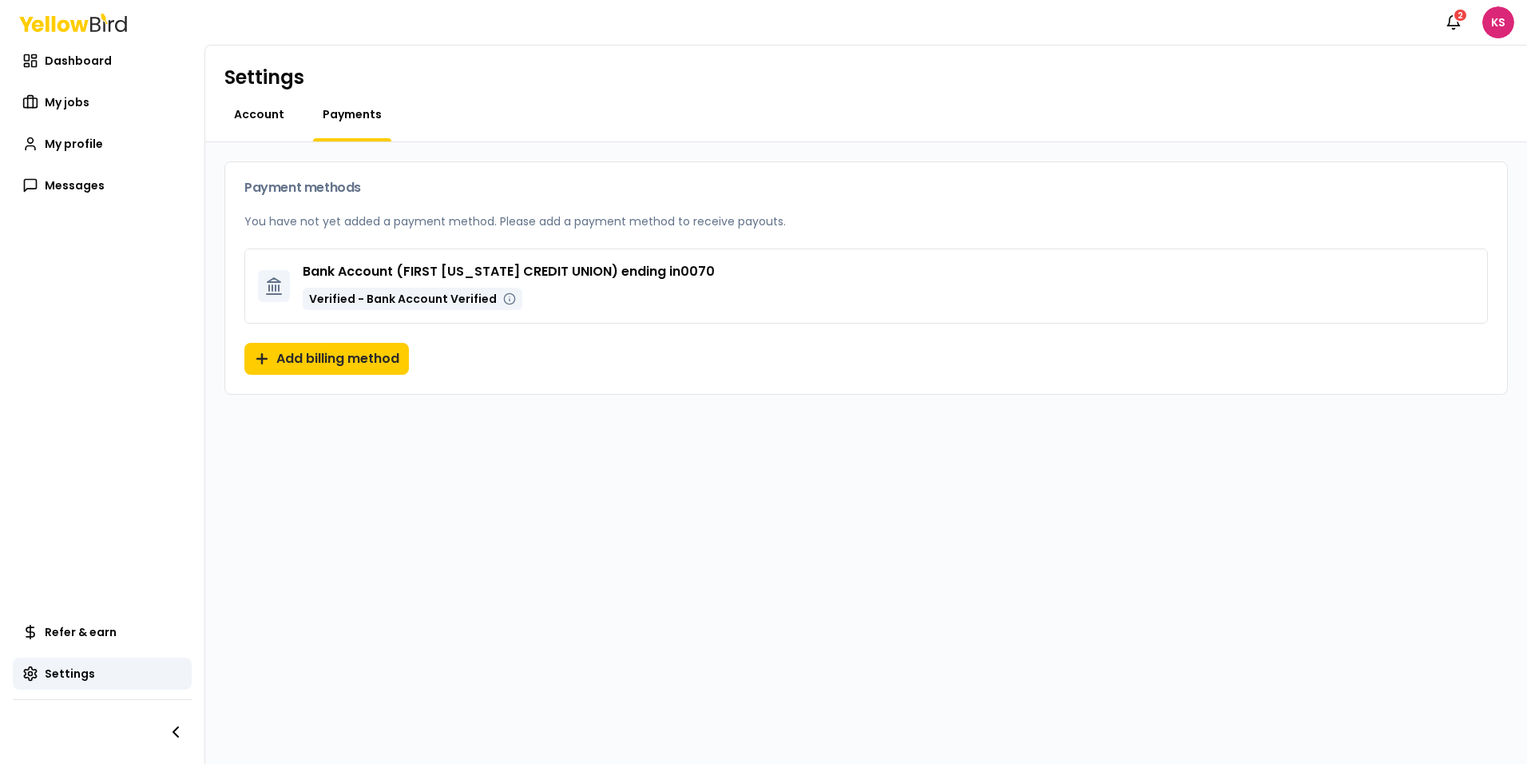
click at [252, 118] on span "Account" at bounding box center [259, 114] width 50 height 16
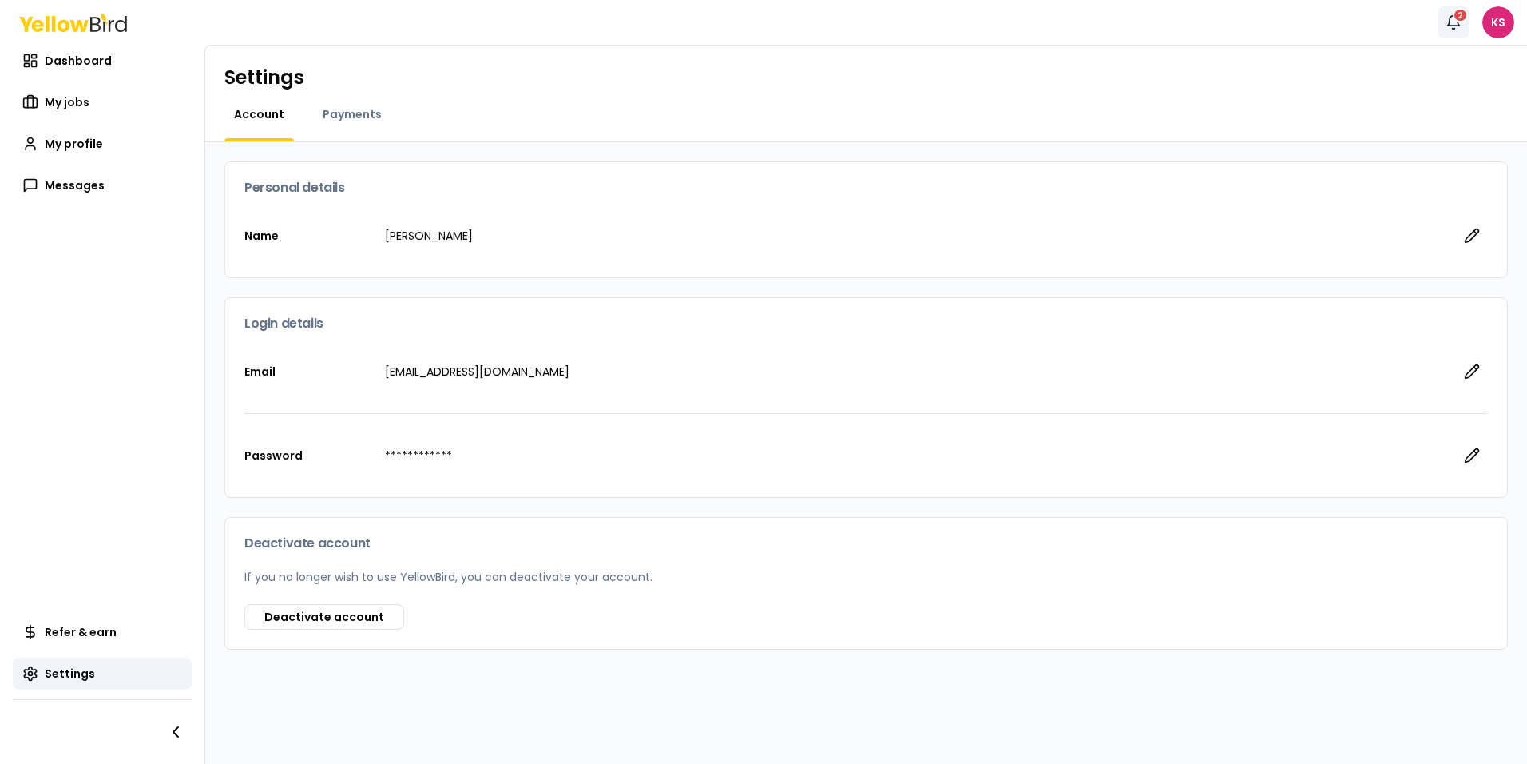
click at [1218, 17] on icon "button" at bounding box center [1454, 22] width 16 height 16
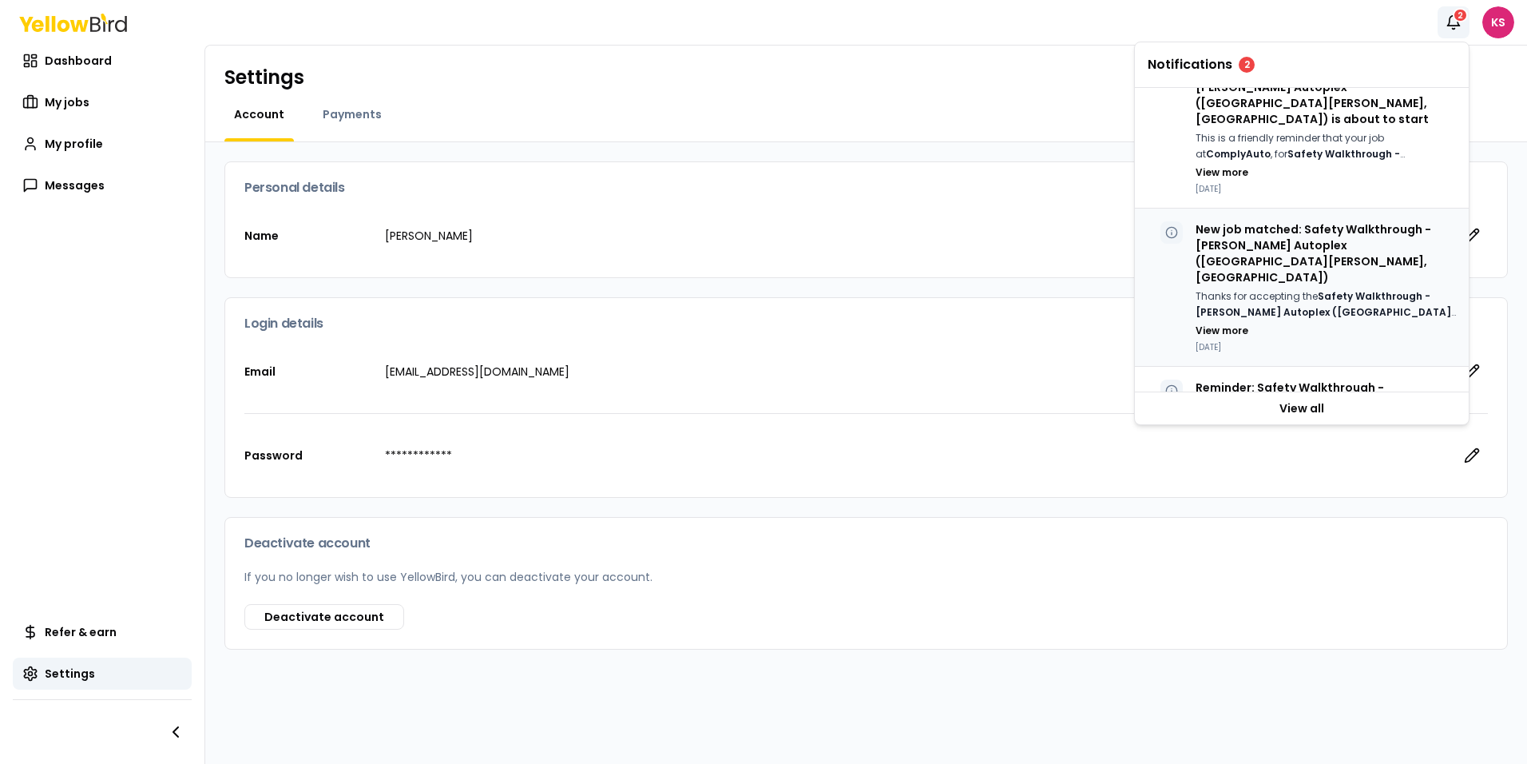
scroll to position [679, 0]
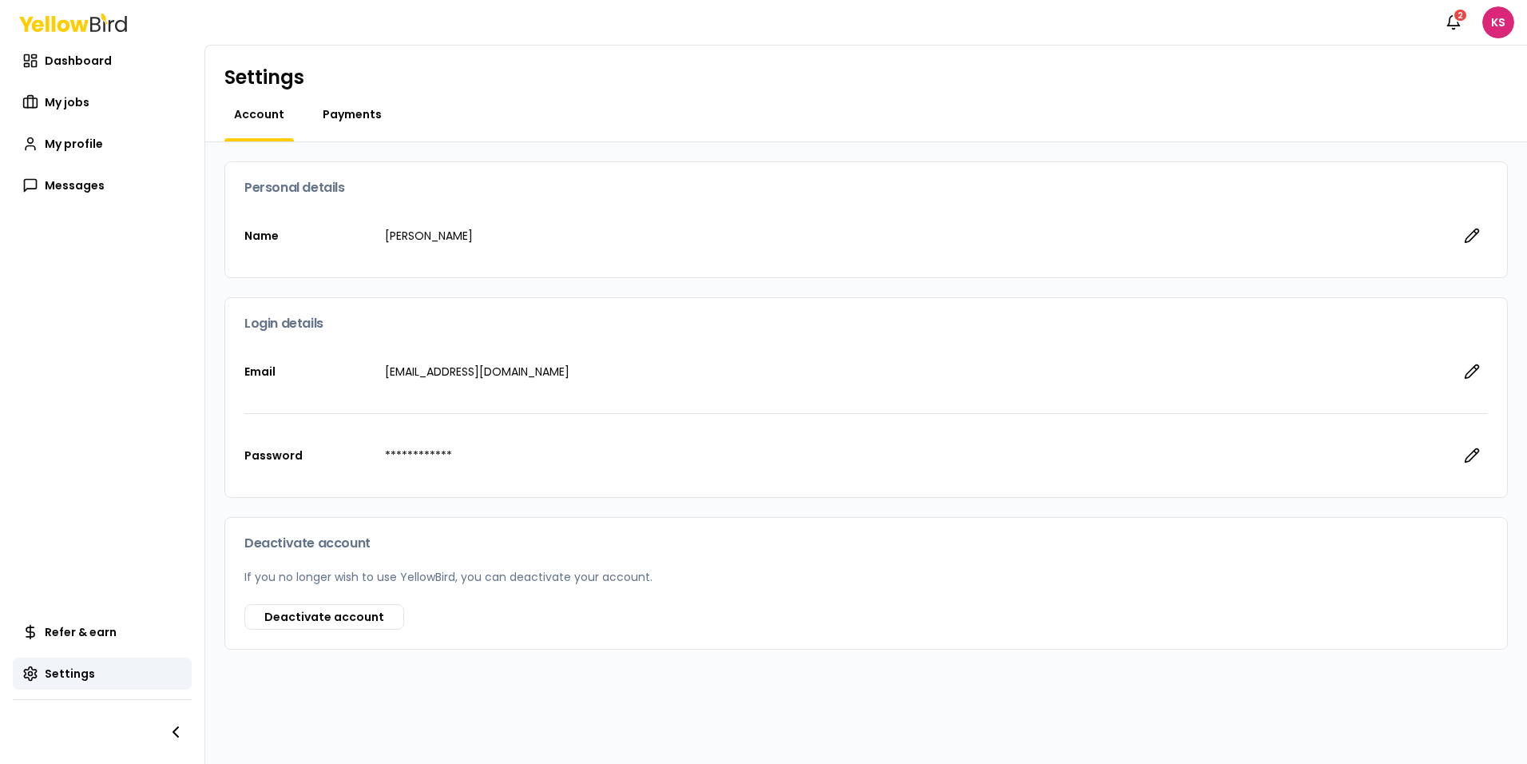
click at [356, 117] on span "Payments" at bounding box center [352, 114] width 59 height 16
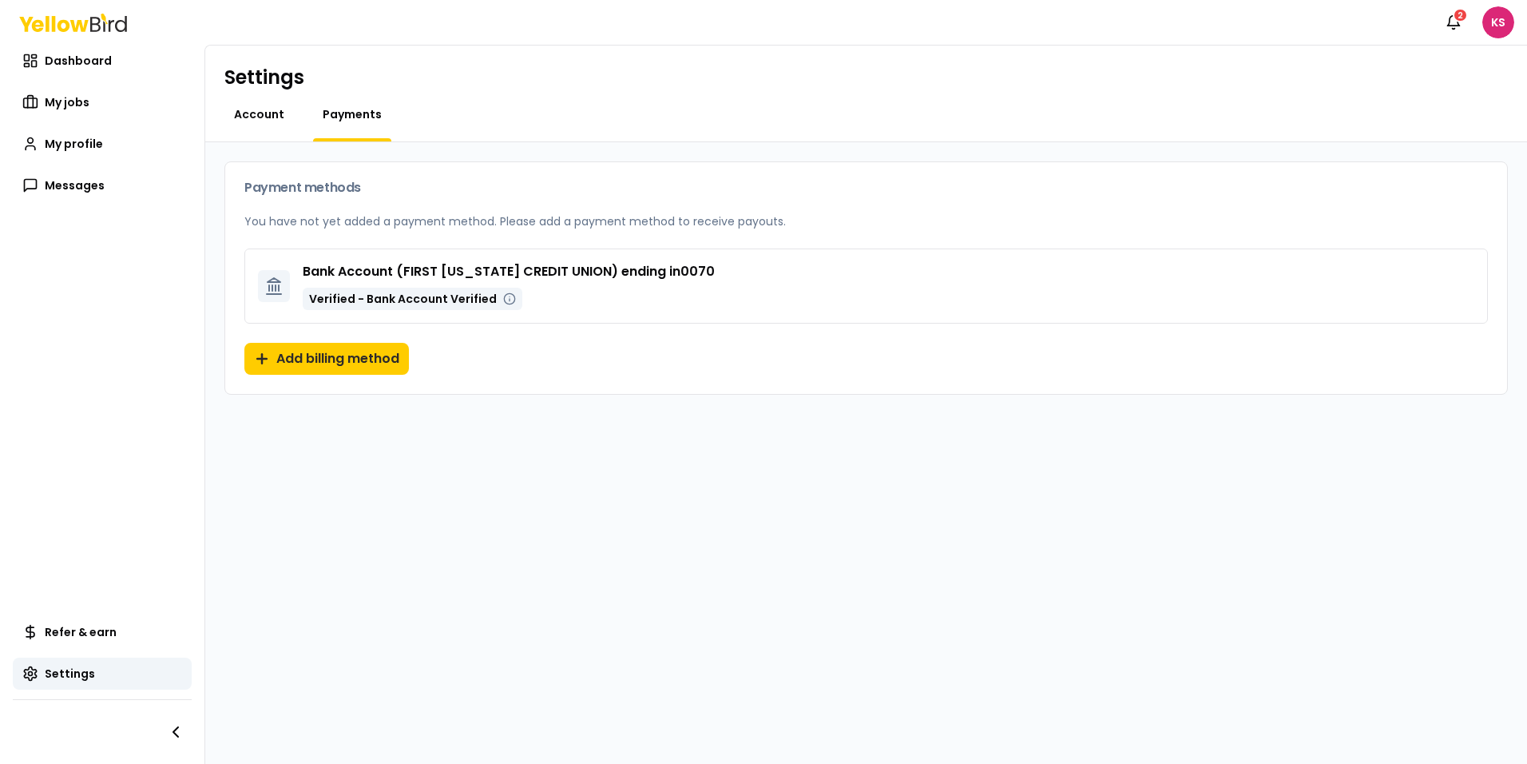
click at [252, 117] on span "Account" at bounding box center [259, 114] width 50 height 16
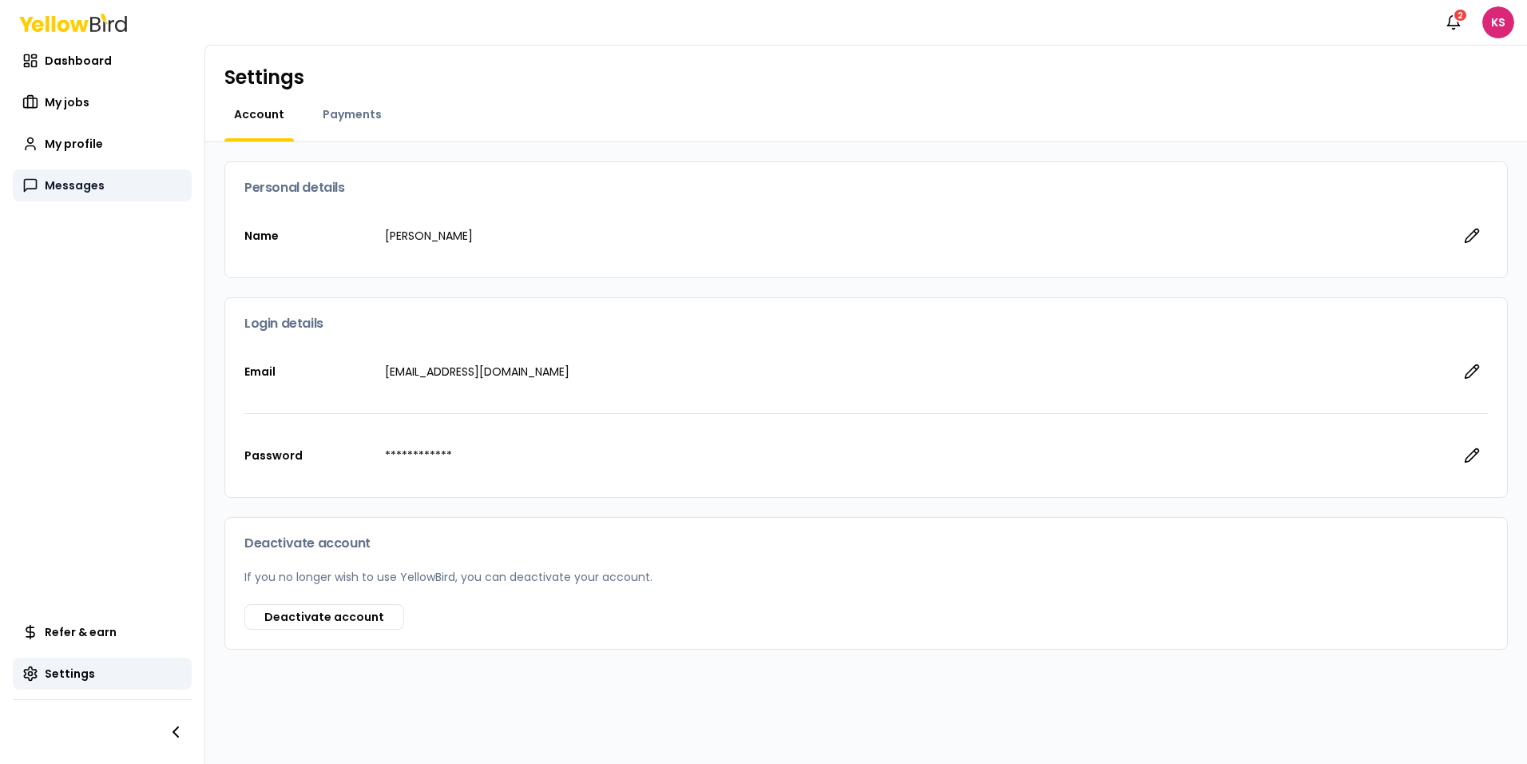
click at [89, 183] on span "Messages" at bounding box center [75, 185] width 60 height 16
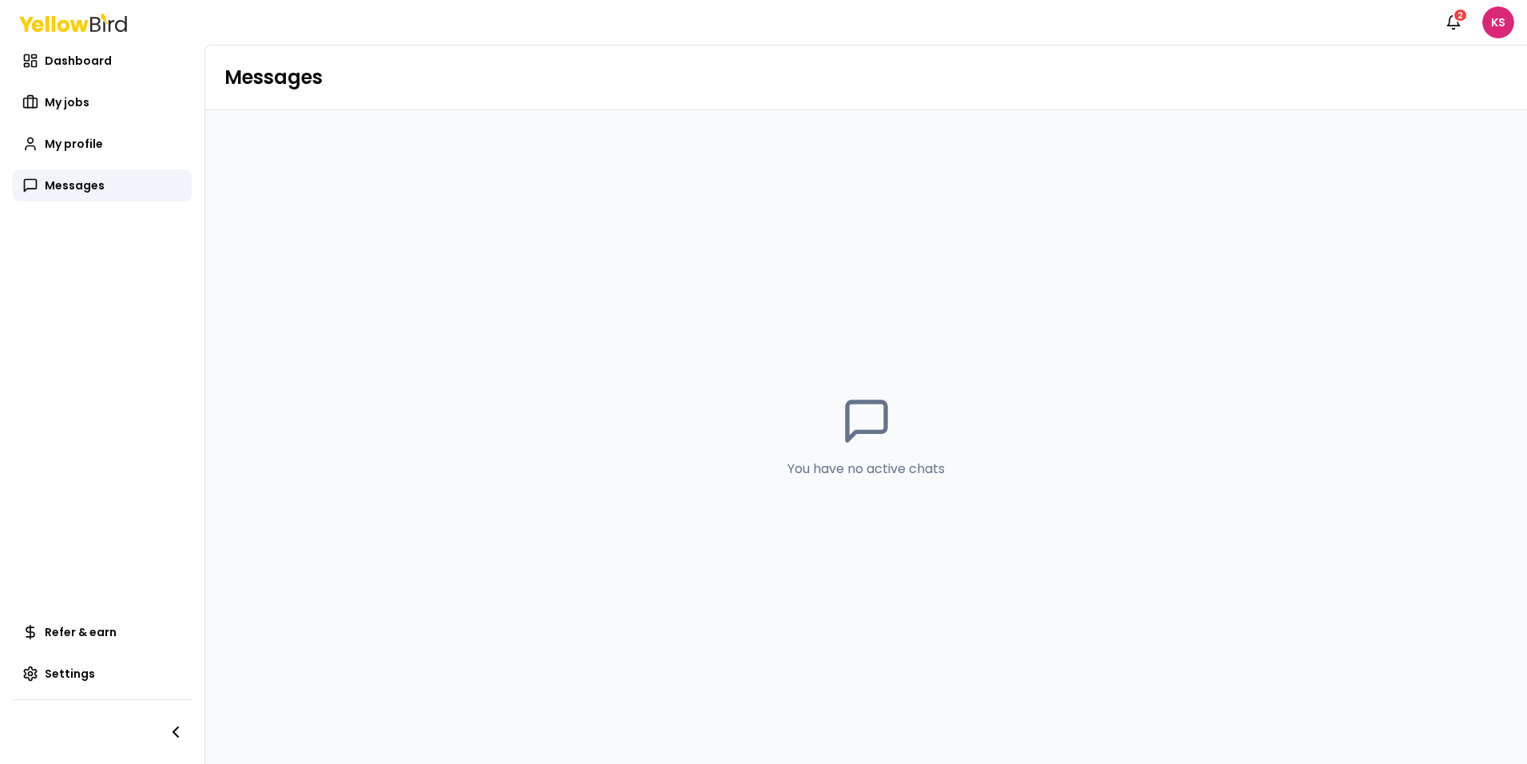
click at [868, 418] on icon at bounding box center [866, 420] width 51 height 51
click at [865, 472] on p "You have no active chats" at bounding box center [866, 468] width 157 height 19
click at [74, 141] on span "My profile" at bounding box center [74, 144] width 58 height 16
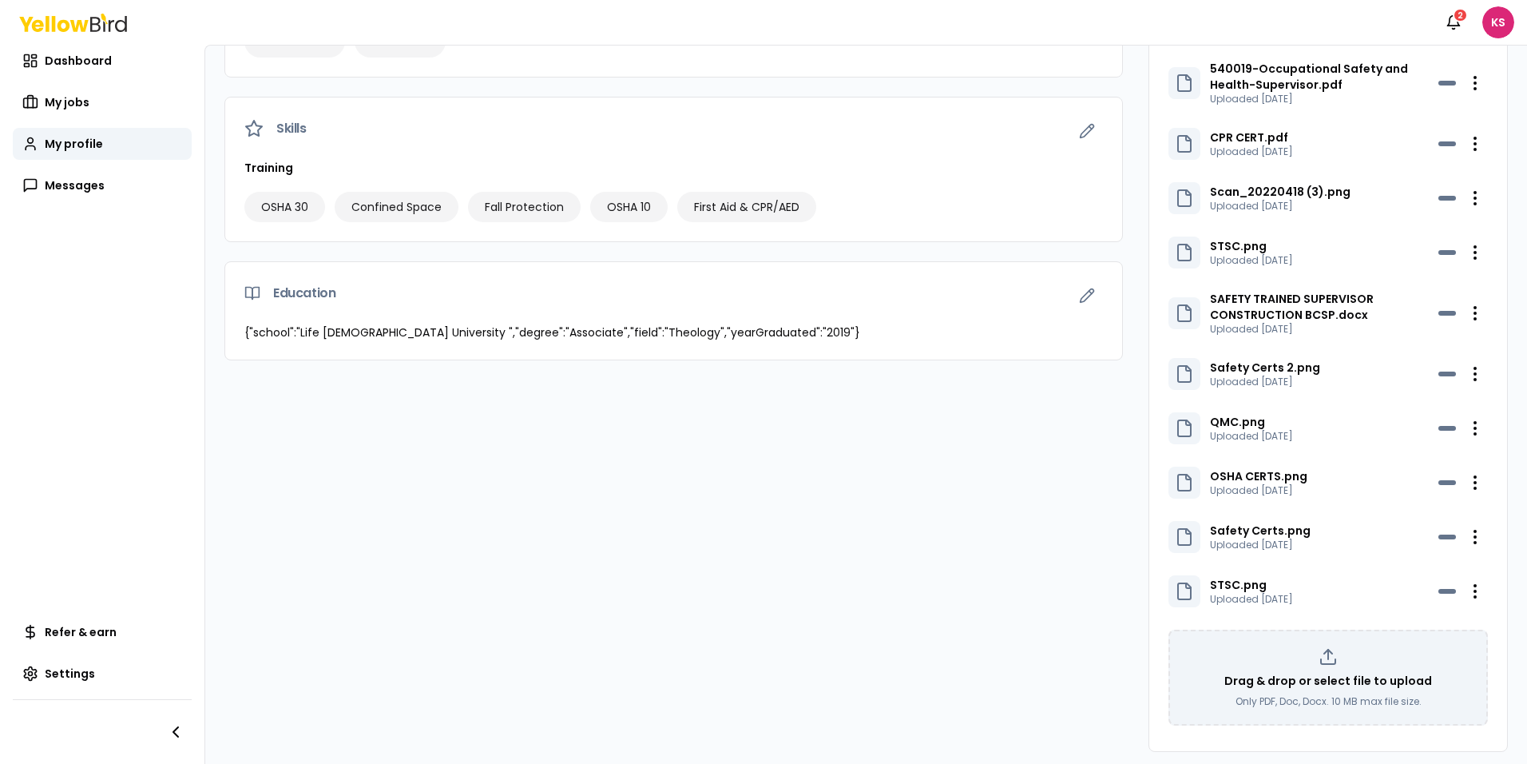
scroll to position [757, 0]
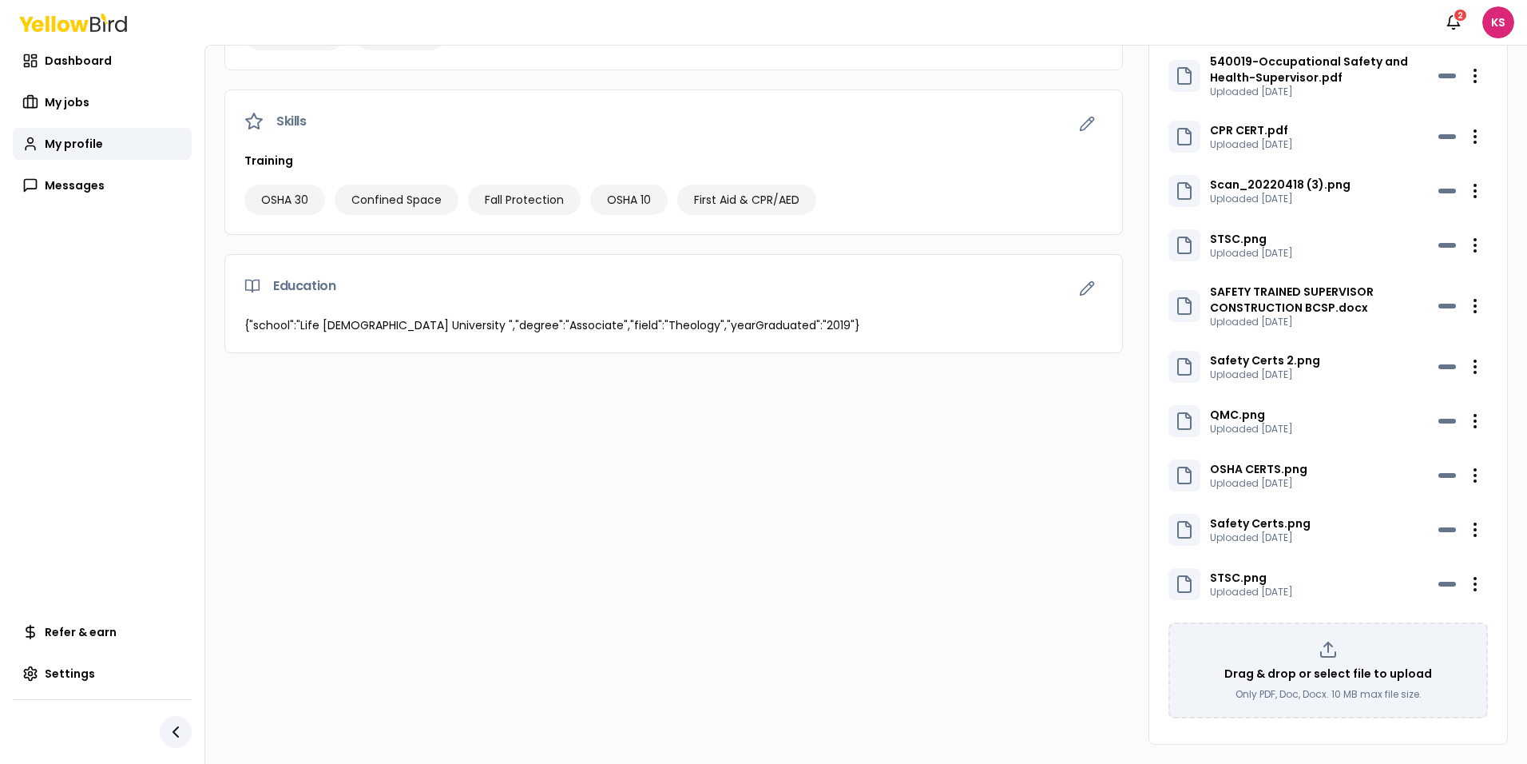
click at [180, 733] on icon "button" at bounding box center [175, 731] width 19 height 19
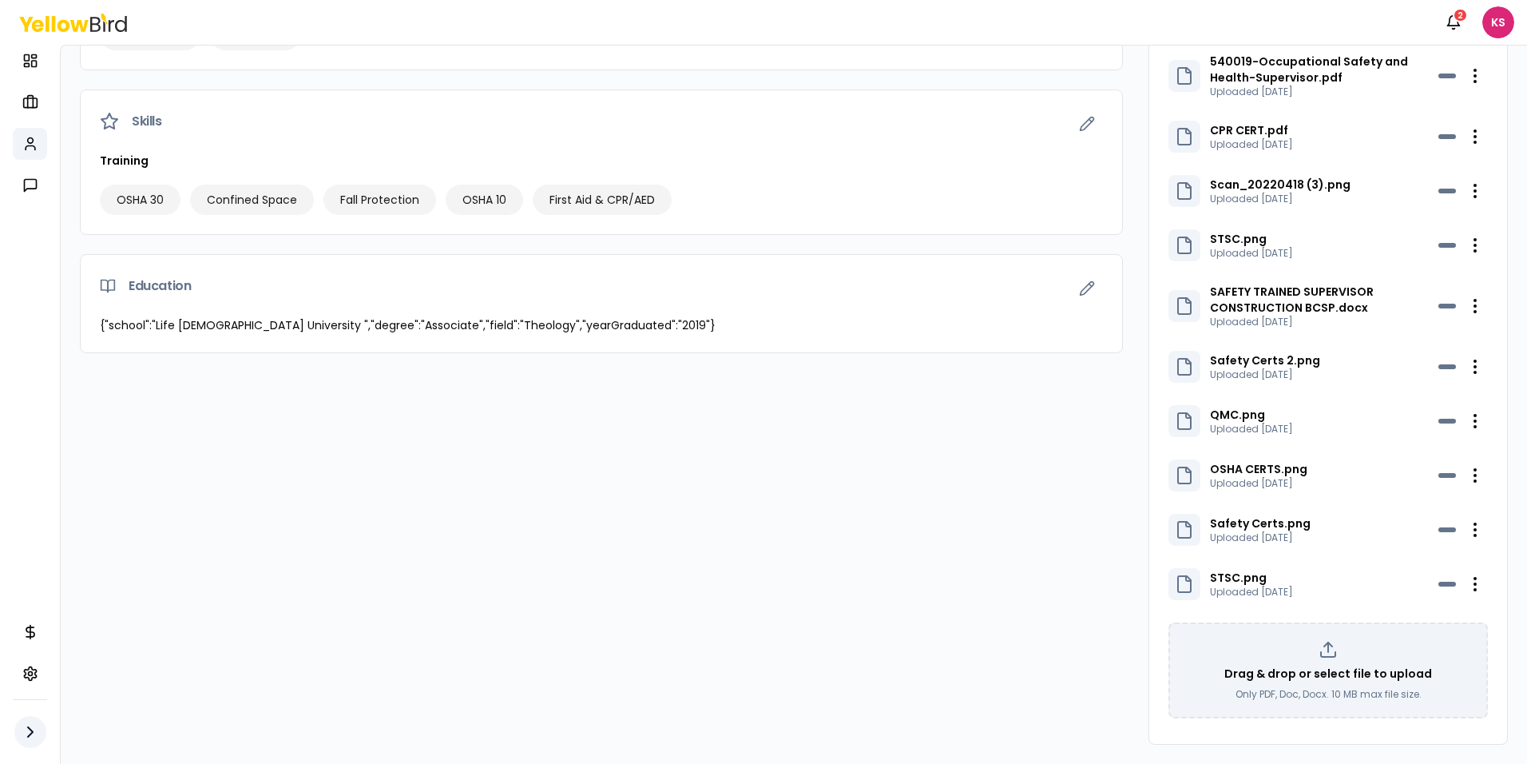
click at [30, 728] on icon "button" at bounding box center [30, 732] width 5 height 10
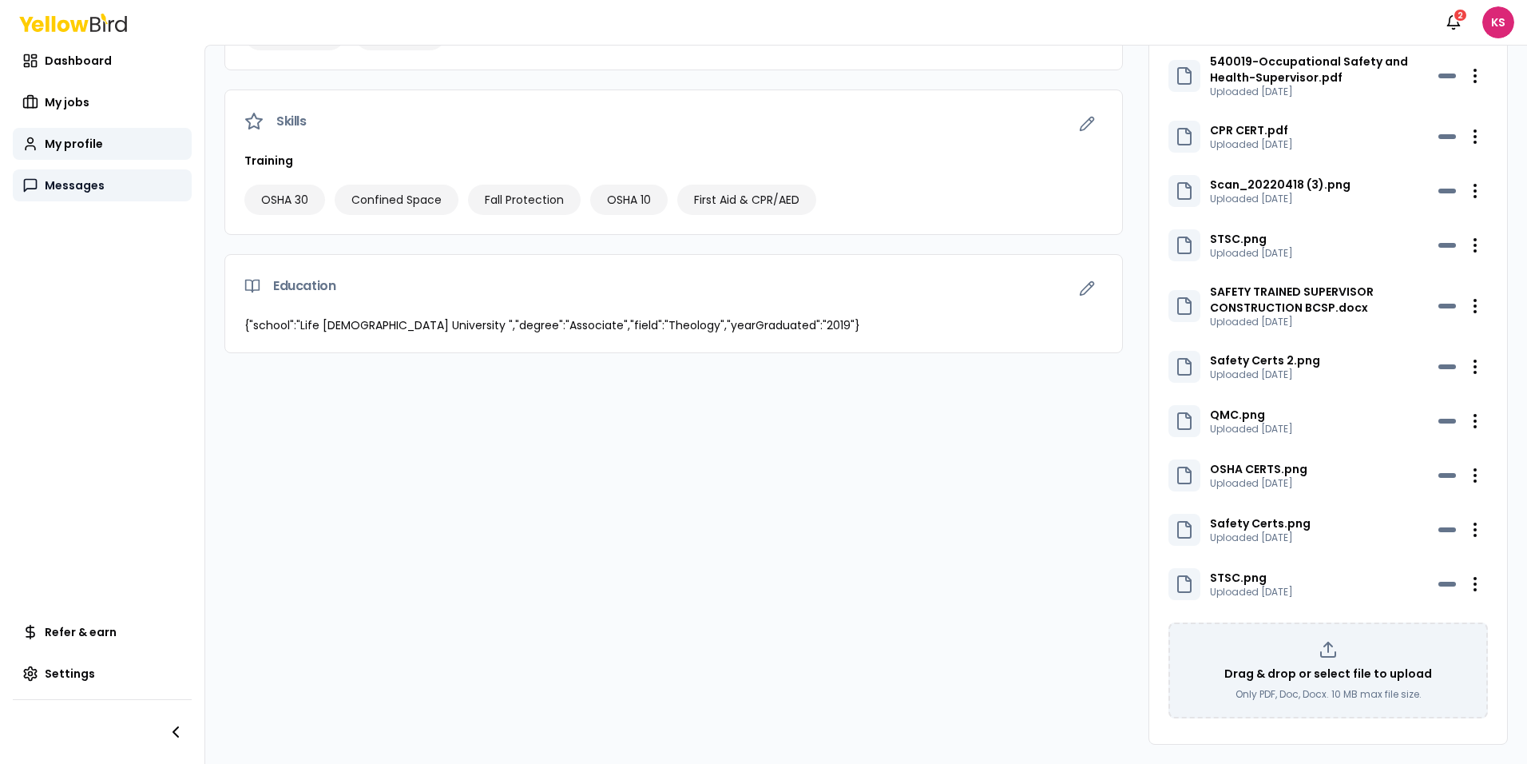
click at [74, 184] on span "Messages" at bounding box center [75, 185] width 60 height 16
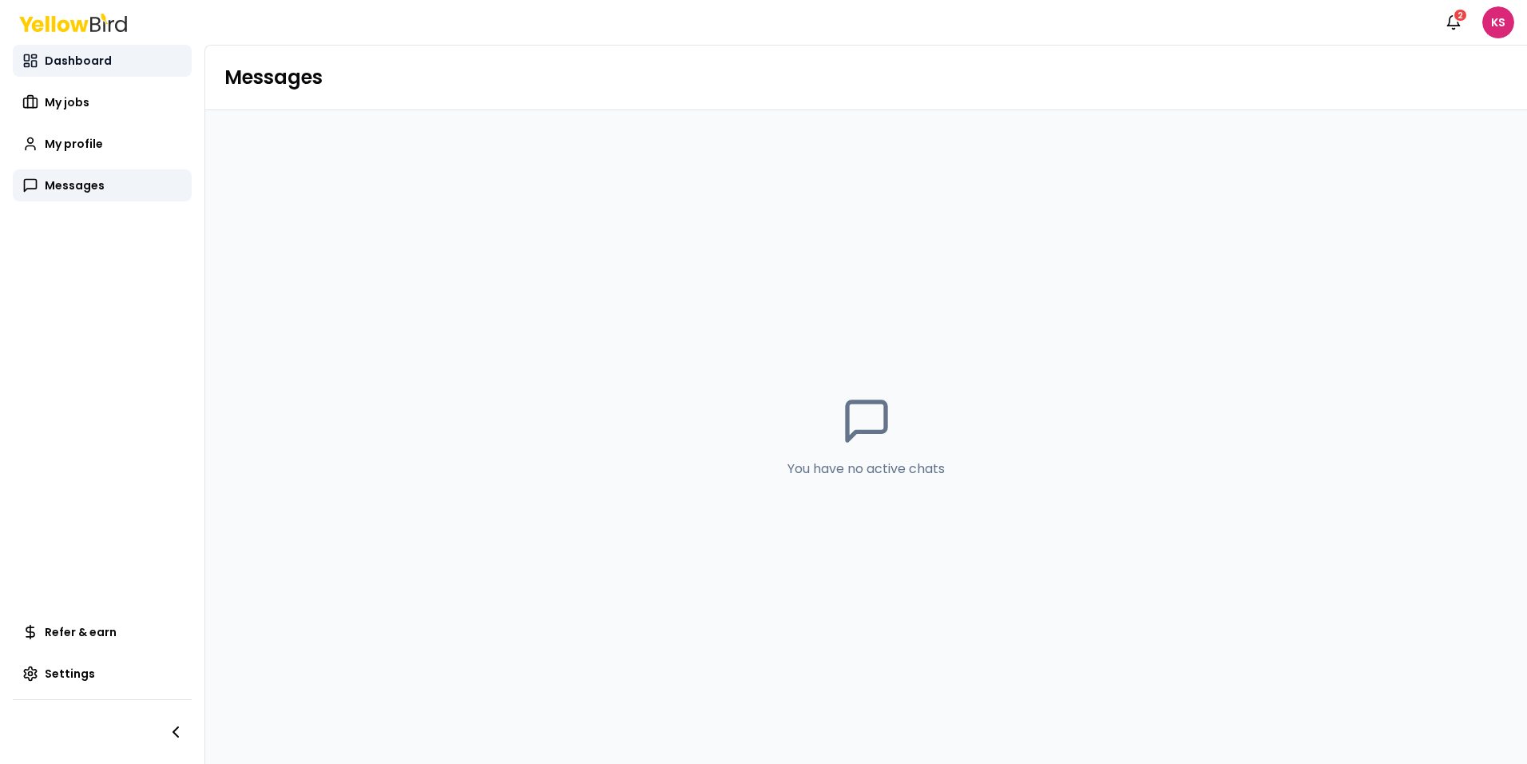
click at [65, 62] on span "Dashboard" at bounding box center [78, 61] width 67 height 16
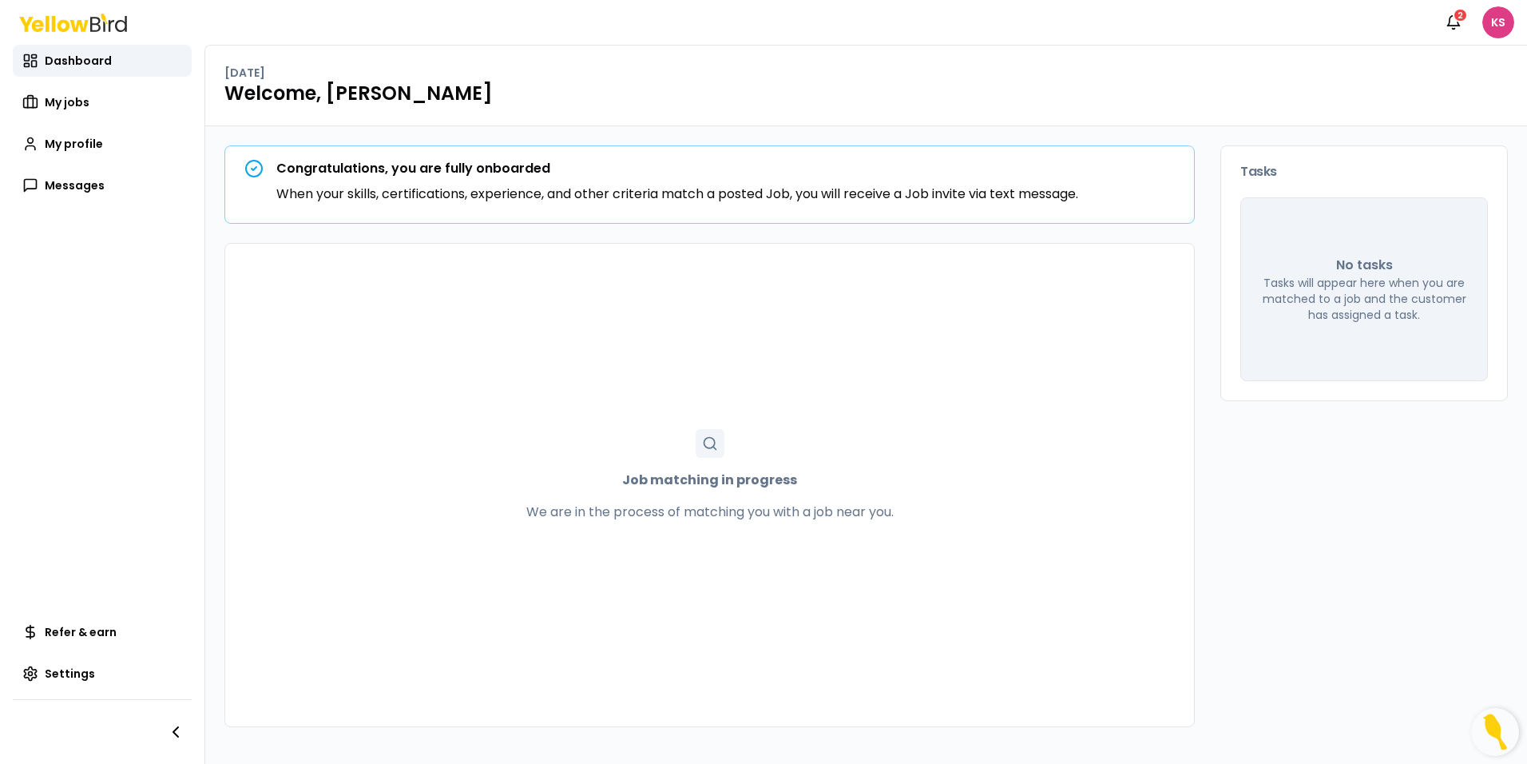
click at [1218, 23] on html "Notifications 2 KS Dashboard My jobs My profile Messages Refer & earn Settings …" at bounding box center [763, 382] width 1527 height 764
click at [1218, 726] on html "Notifications 2 KS Dashboard My jobs My profile Messages Refer & earn Settings …" at bounding box center [763, 382] width 1527 height 764
click at [1218, 726] on img "Open Resource Center" at bounding box center [1495, 732] width 48 height 48
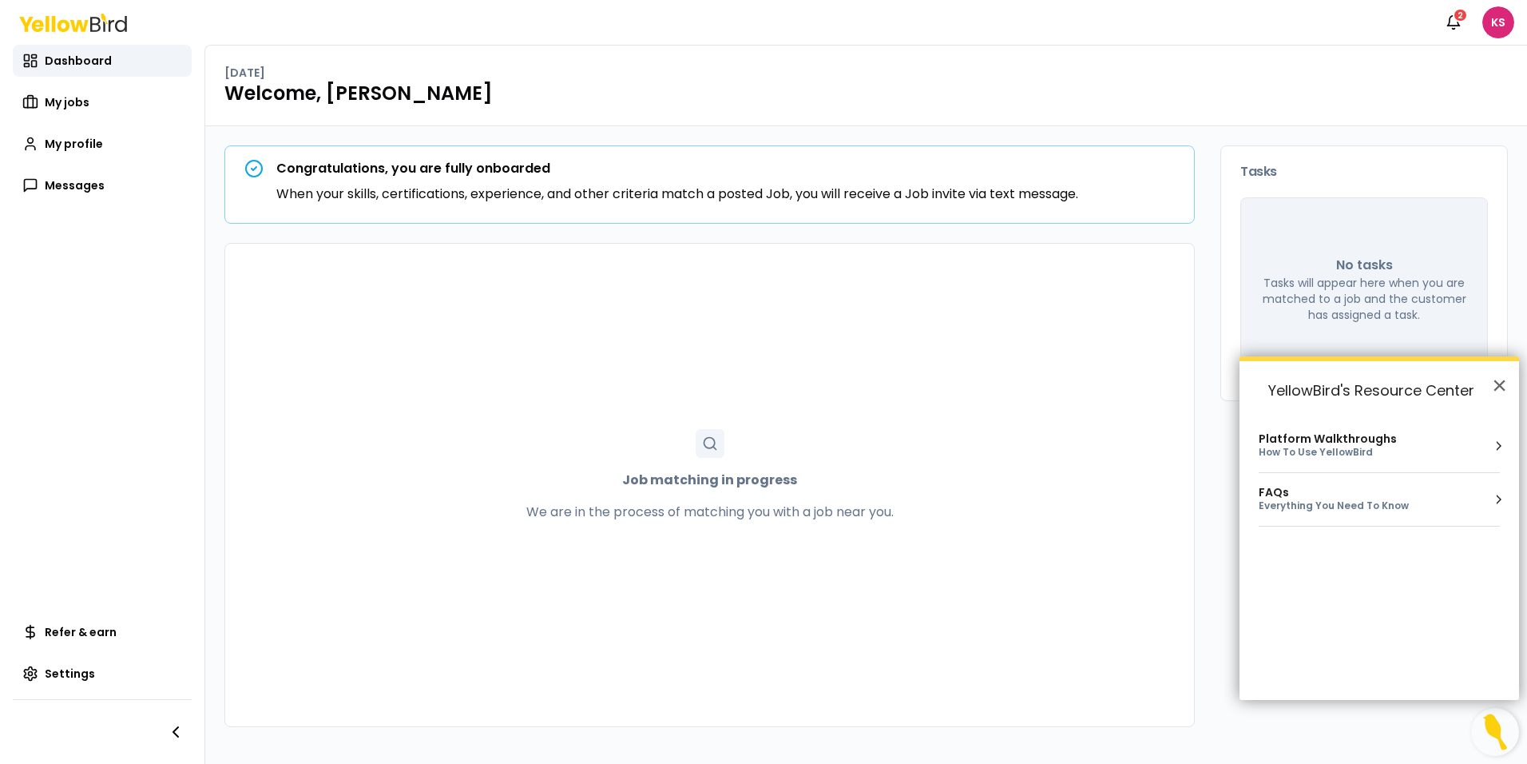
click at [1218, 436] on div "Platform Walkthroughs How To Use YellowBird" at bounding box center [1379, 445] width 241 height 27
click at [1218, 447] on input "Search" at bounding box center [1379, 446] width 254 height 29
drag, startPoint x: 1383, startPoint y: 451, endPoint x: 1312, endPoint y: 450, distance: 70.3
click at [1218, 450] on input "**********" at bounding box center [1379, 446] width 254 height 29
type input "*******"
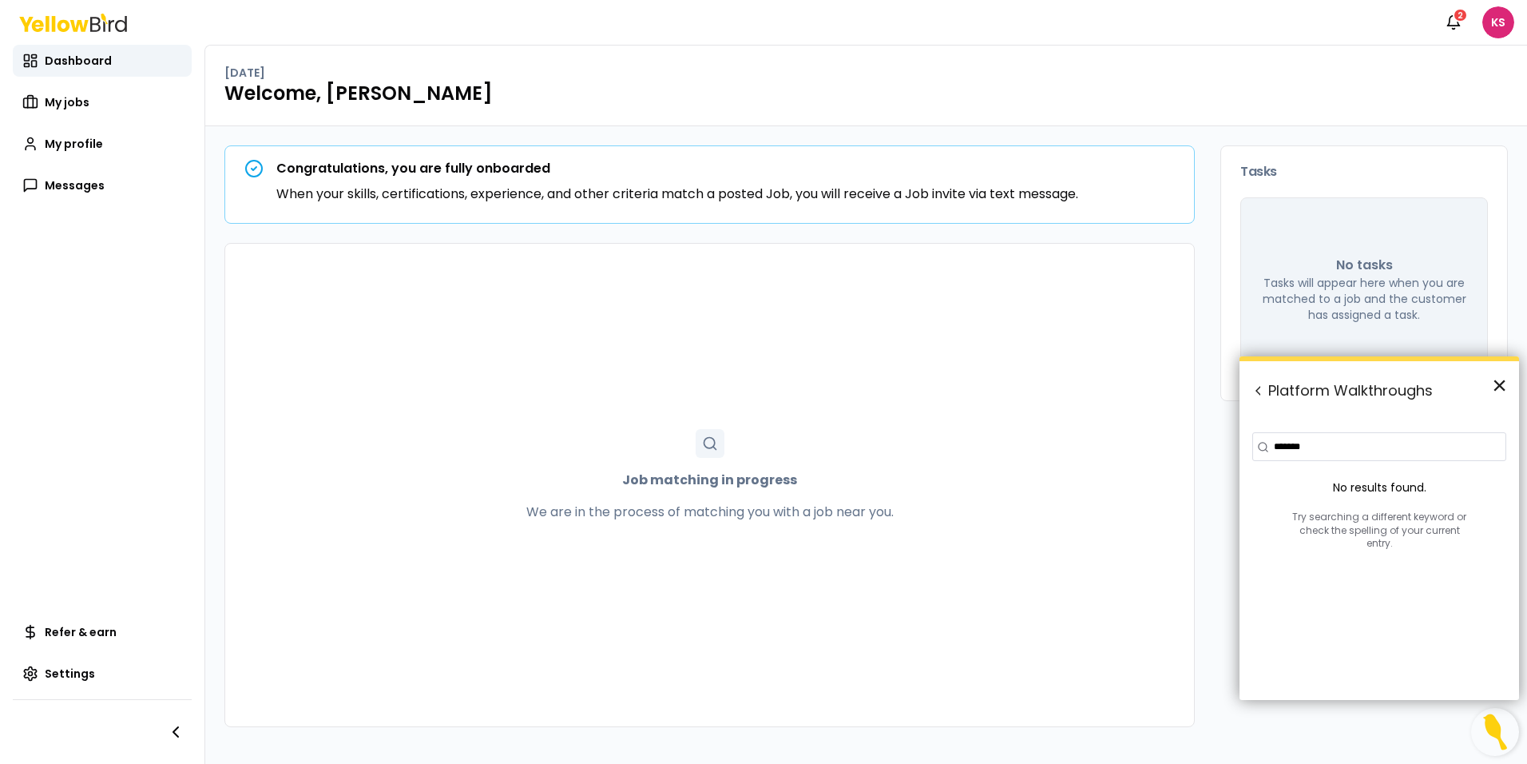
click at [1218, 391] on button "×" at bounding box center [1499, 385] width 15 height 26
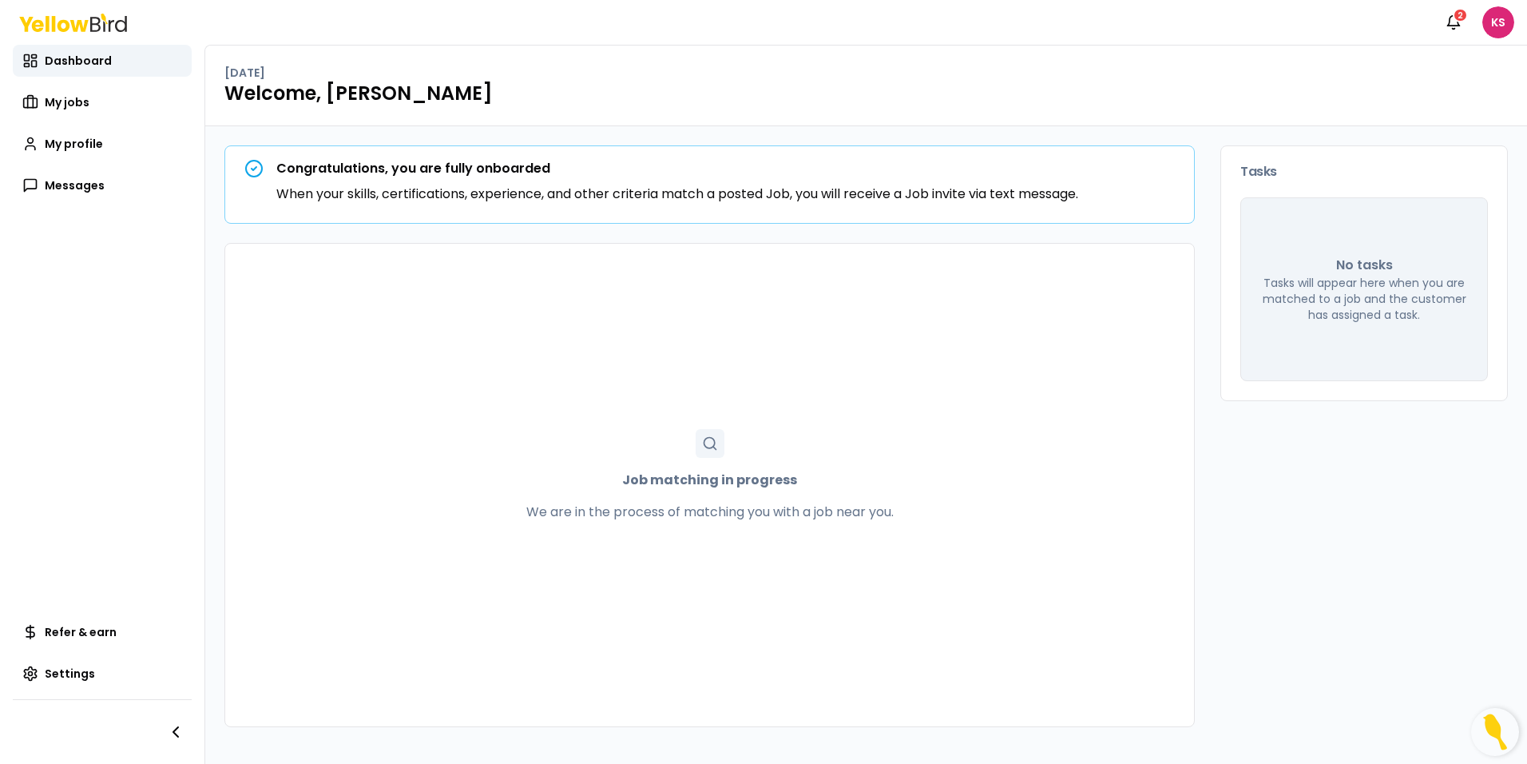
click at [1218, 728] on img "Open Resource Center" at bounding box center [1495, 732] width 48 height 48
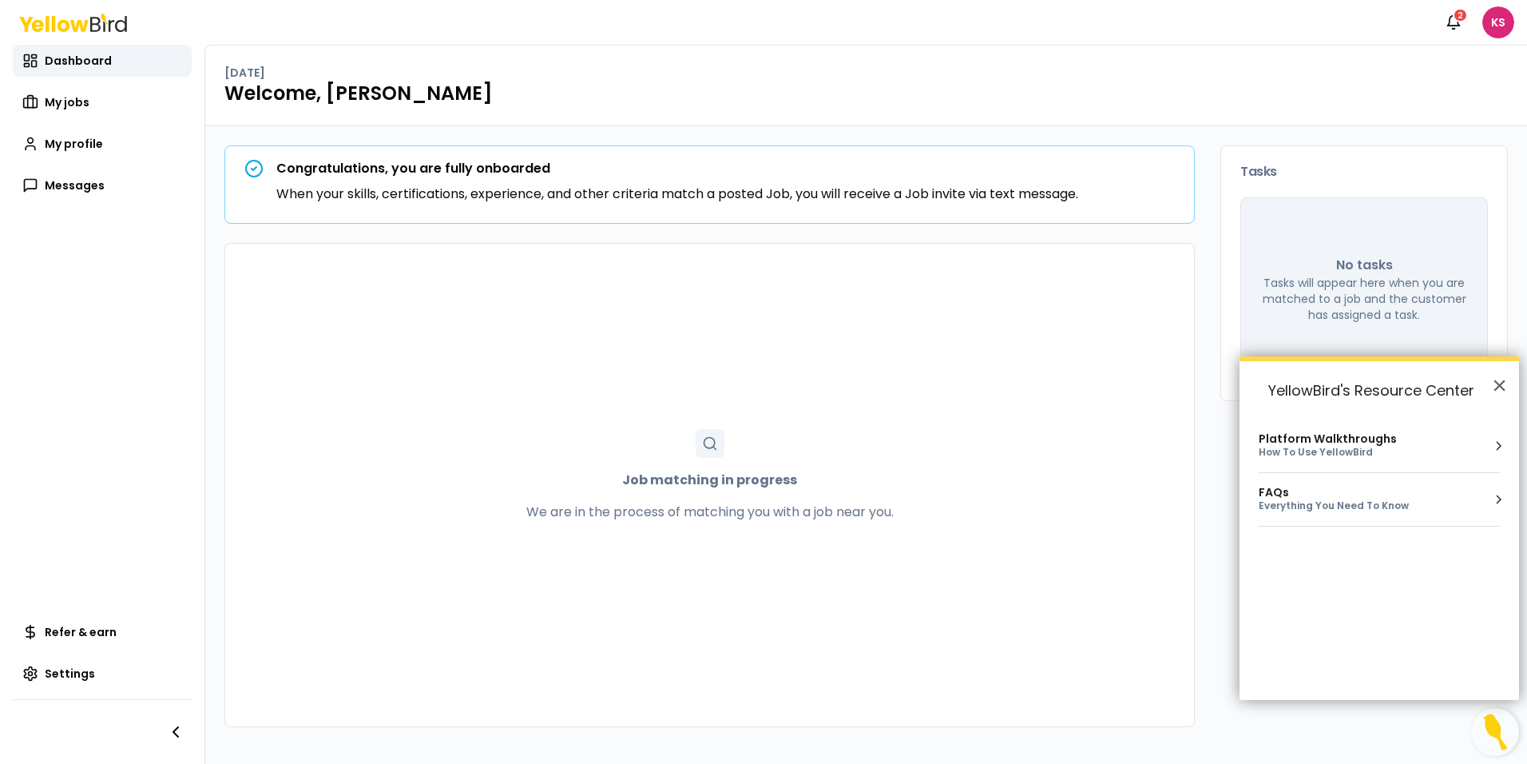
click at [1218, 496] on div "FAQs" at bounding box center [1350, 493] width 182 height 14
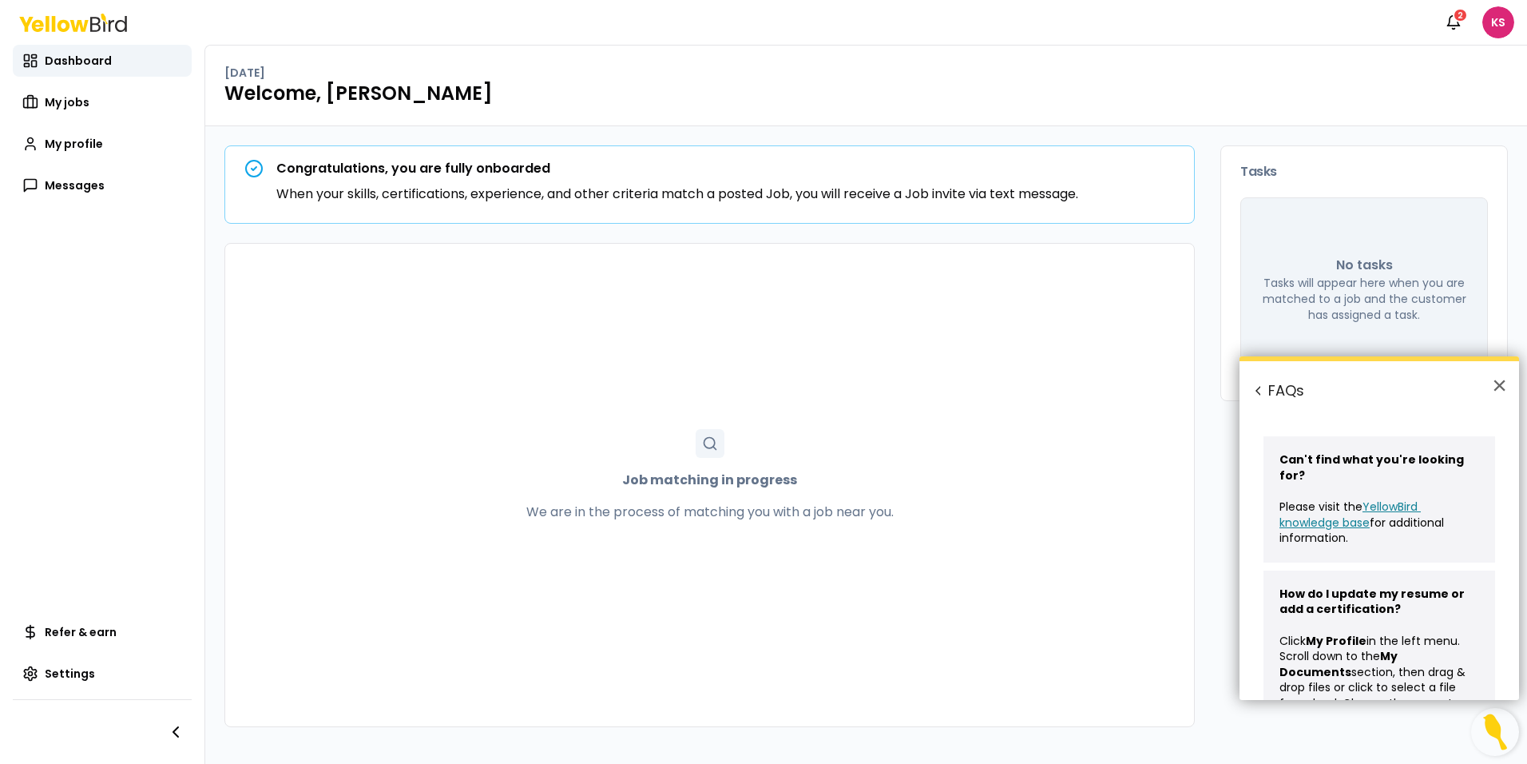
click at [1218, 508] on link "YellowBird knowledge base" at bounding box center [1350, 514] width 141 height 32
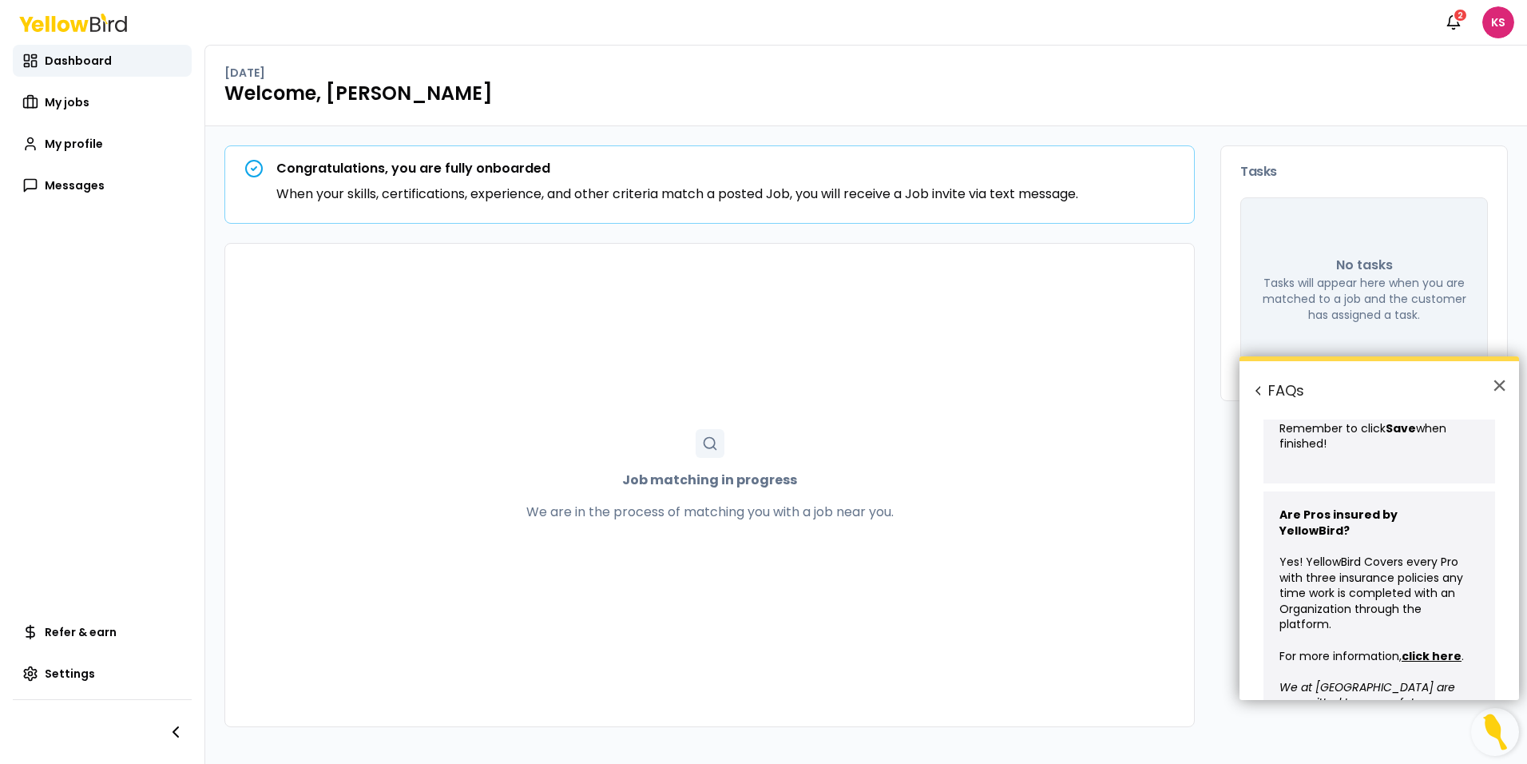
scroll to position [915, 0]
click at [1218, 644] on u "click here" at bounding box center [1432, 652] width 60 height 16
click at [77, 99] on span "My jobs" at bounding box center [67, 102] width 45 height 16
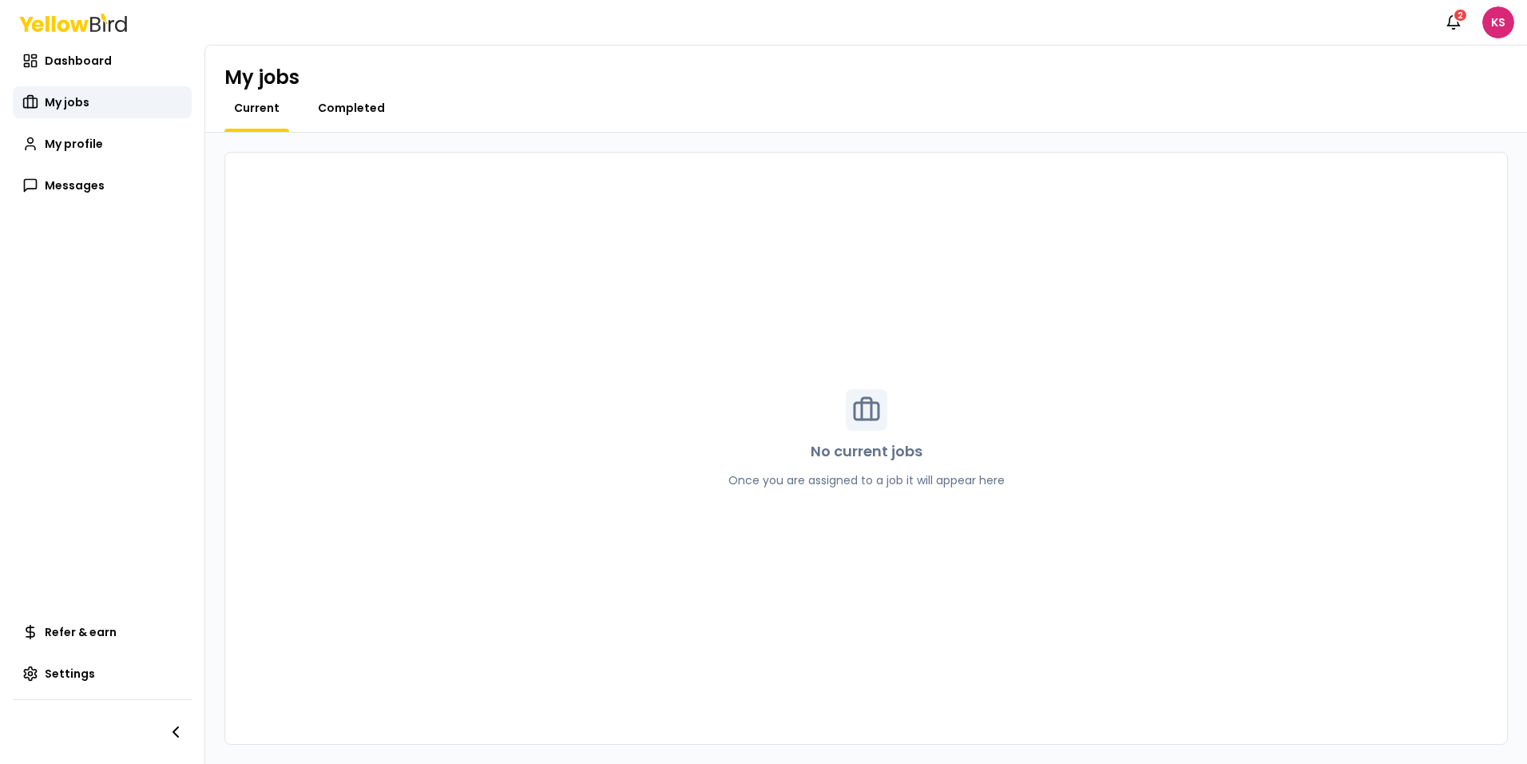
click at [339, 111] on span "Completed" at bounding box center [351, 108] width 67 height 16
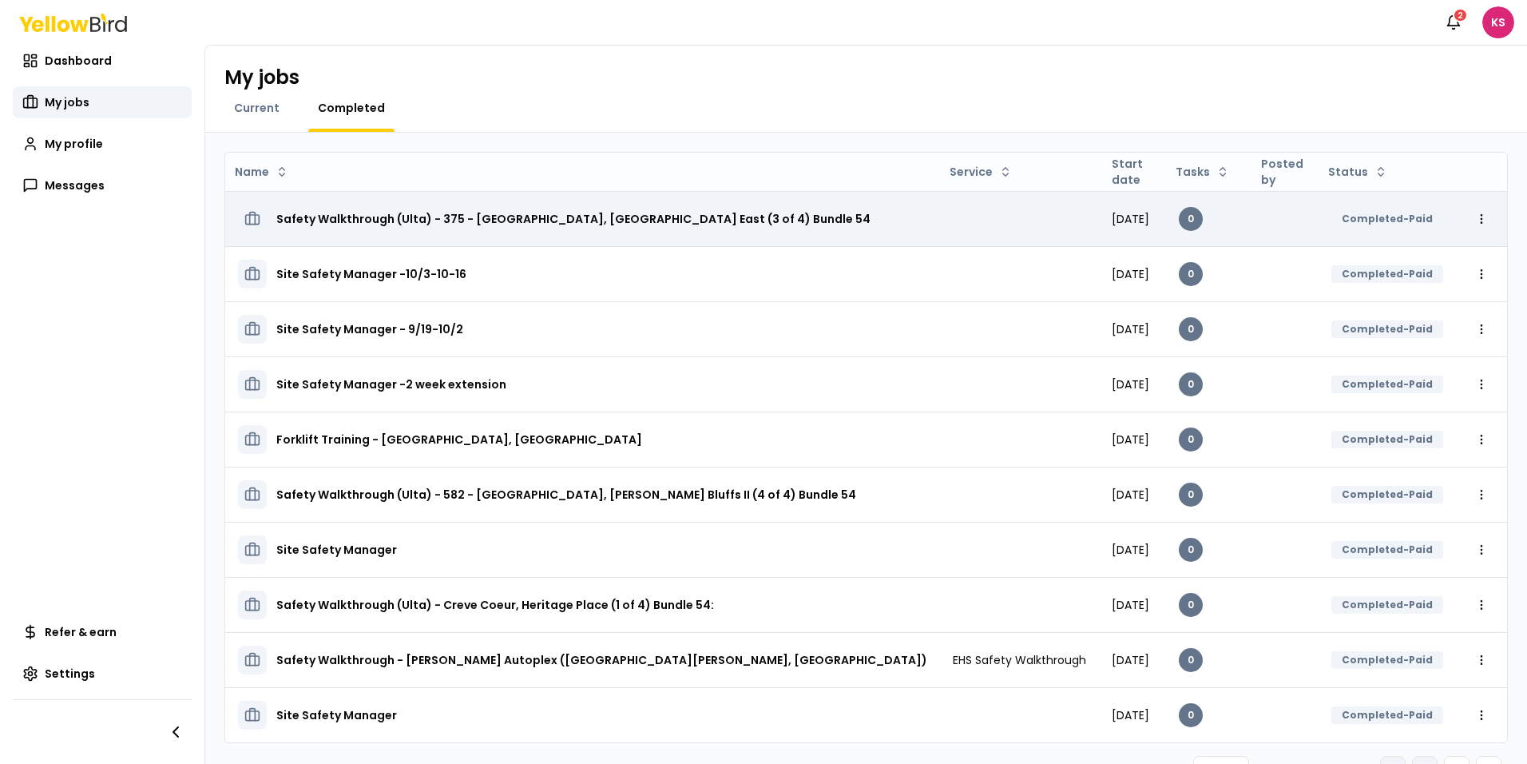
click at [583, 231] on h3 "Safety Walkthrough (Ulta) - 375 - [GEOGRAPHIC_DATA], [GEOGRAPHIC_DATA] East (3 …" at bounding box center [573, 218] width 594 height 29
